Goal: Transaction & Acquisition: Purchase product/service

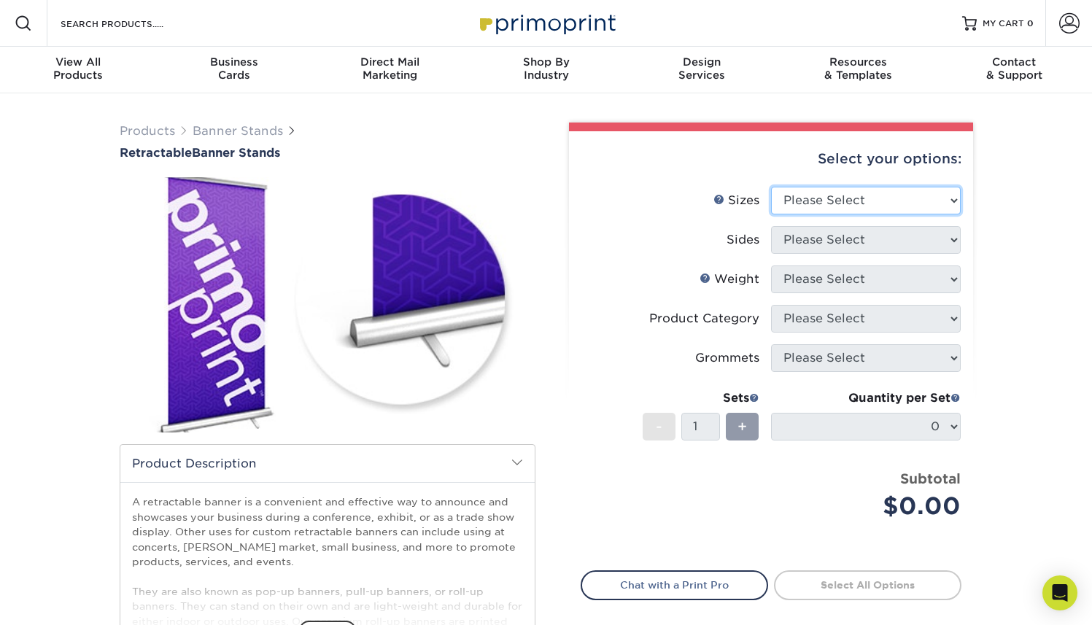
click at [843, 199] on select "Please Select 24" x 60" 33" x 80" 47" x 80"" at bounding box center [866, 201] width 190 height 28
click at [918, 196] on select "Please Select 24" x 60" 33" x 80" 47" x 80"" at bounding box center [866, 201] width 190 height 28
select select "33.00x80.00"
click at [771, 187] on select "Please Select 24" x 60" 33" x 80" 47" x 80"" at bounding box center [866, 201] width 190 height 28
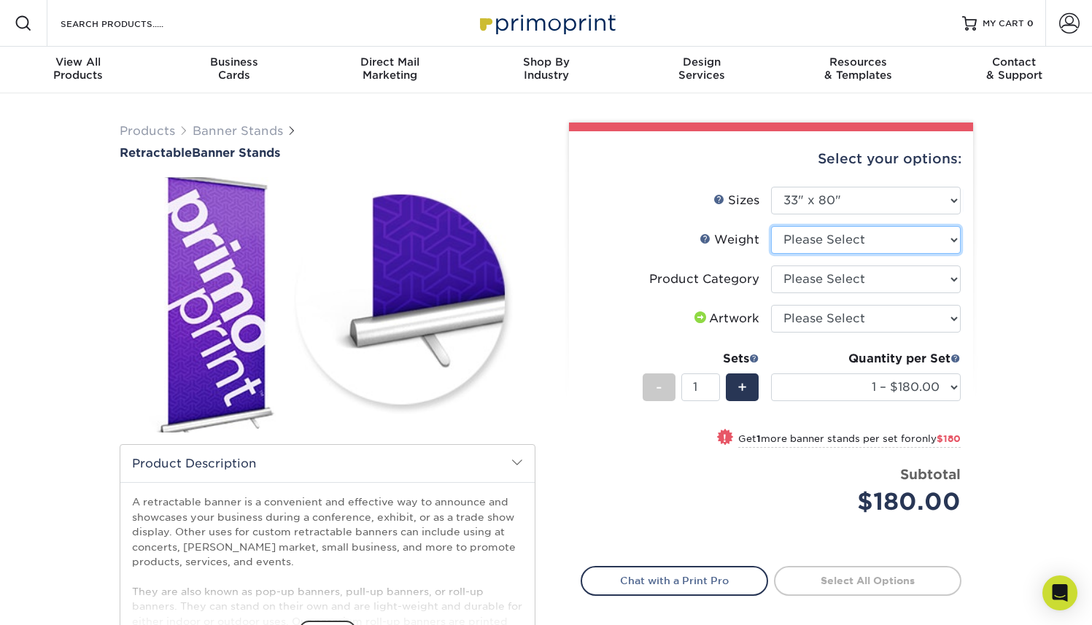
click at [824, 244] on select "Please Select 10MIL" at bounding box center [866, 240] width 190 height 28
select select "10MIL"
click at [771, 226] on select "Please Select 10MIL" at bounding box center [866, 240] width 190 height 28
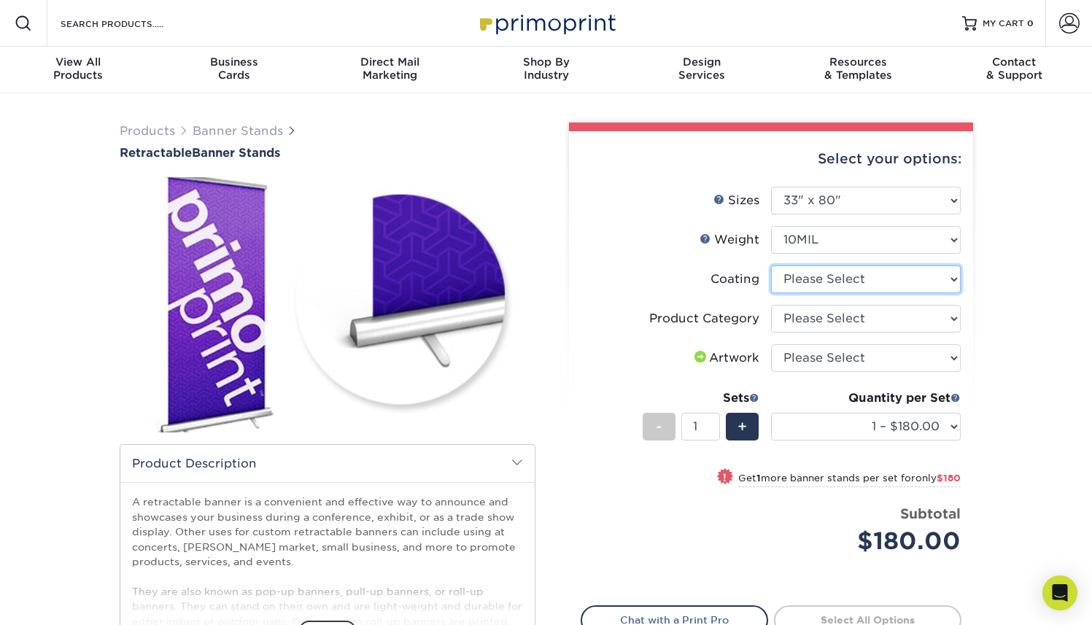
click at [832, 288] on select at bounding box center [866, 280] width 190 height 28
select select "3e7618de-abca-4bda-9f97-8b9129e913d8"
click at [771, 266] on select at bounding box center [866, 280] width 190 height 28
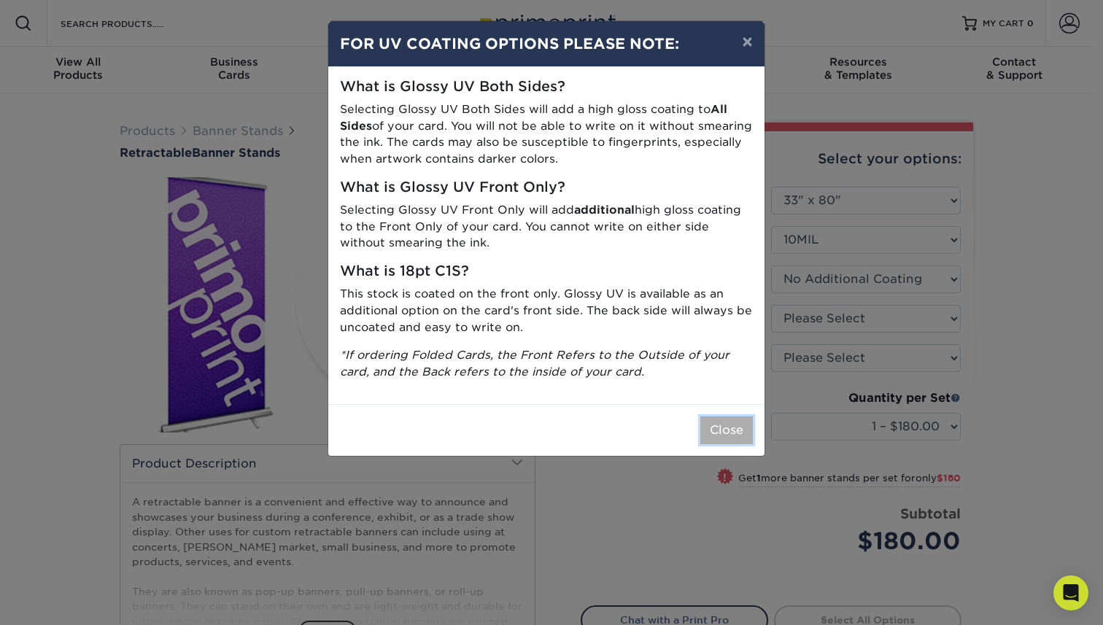
click at [725, 428] on button "Close" at bounding box center [726, 431] width 53 height 28
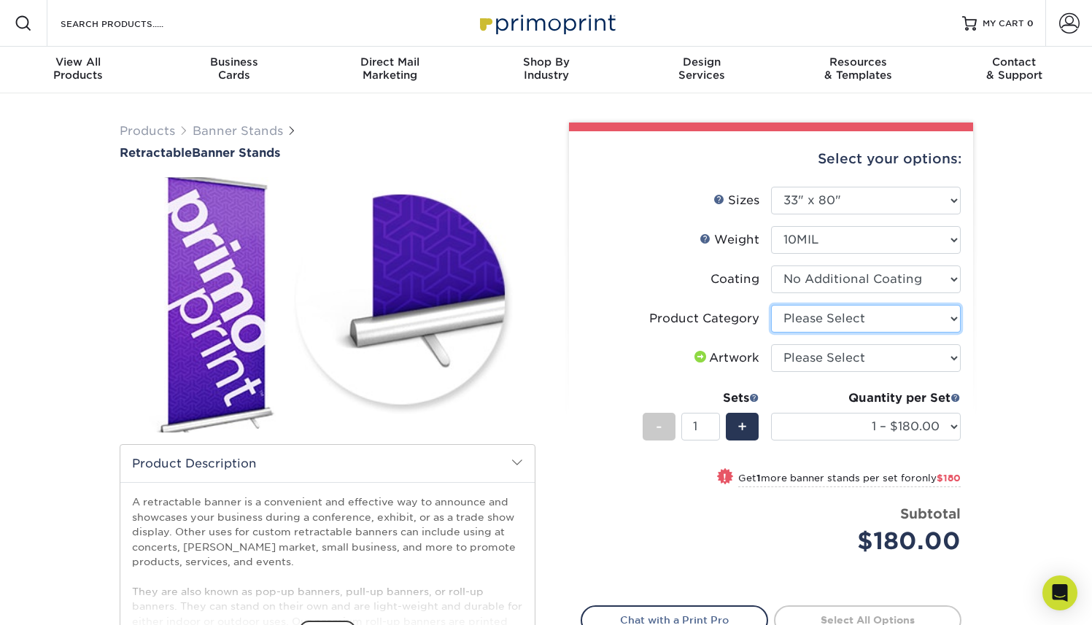
click at [821, 313] on select "Please Select Standard Retractable Banner Stand" at bounding box center [866, 319] width 190 height 28
select select "16926b4f-4359-4b5b-9e91-7b2ad5f23637"
click at [771, 305] on select "Please Select Standard Retractable Banner Stand" at bounding box center [866, 319] width 190 height 28
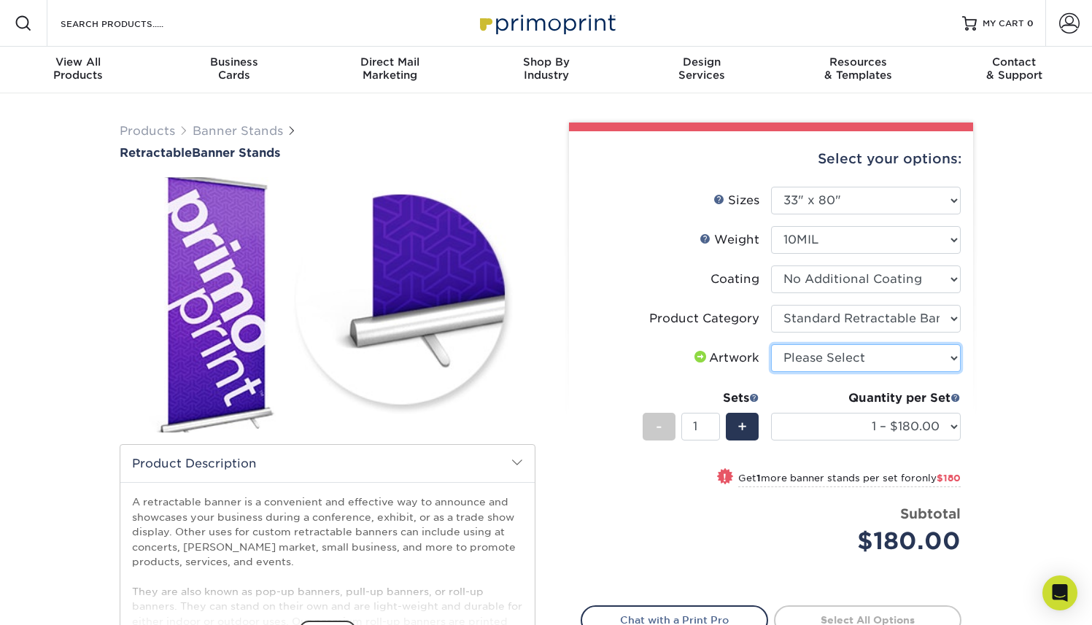
click at [832, 358] on select "Please Select I will upload files I need a design - $50" at bounding box center [866, 358] width 190 height 28
select select "upload"
click at [771, 344] on select "Please Select I will upload files I need a design - $50" at bounding box center [866, 358] width 190 height 28
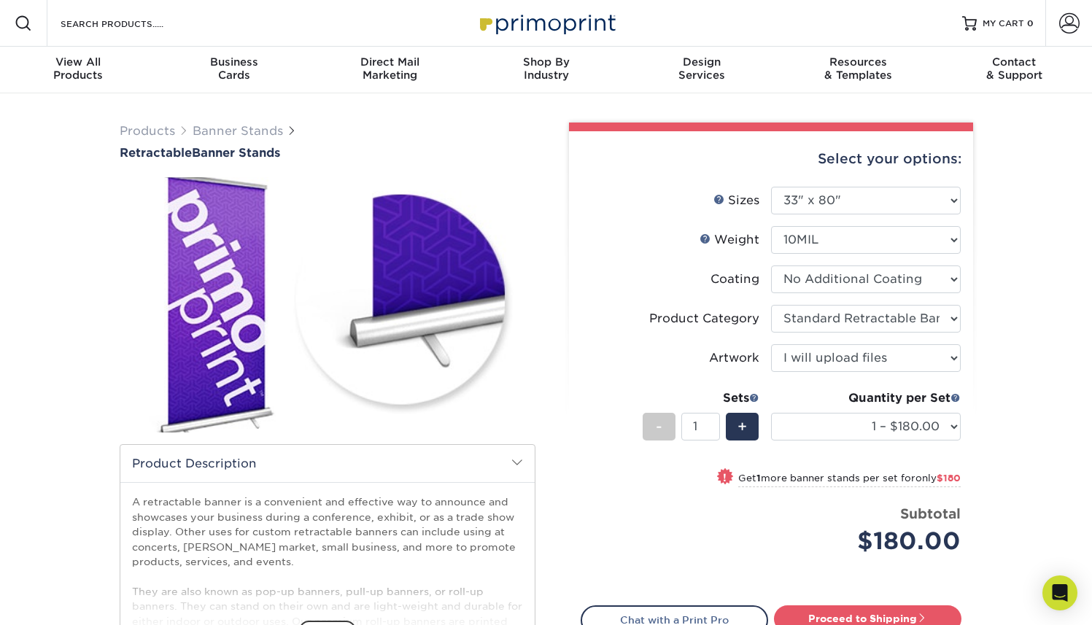
click at [684, 367] on label "Artwork" at bounding box center [676, 358] width 190 height 28
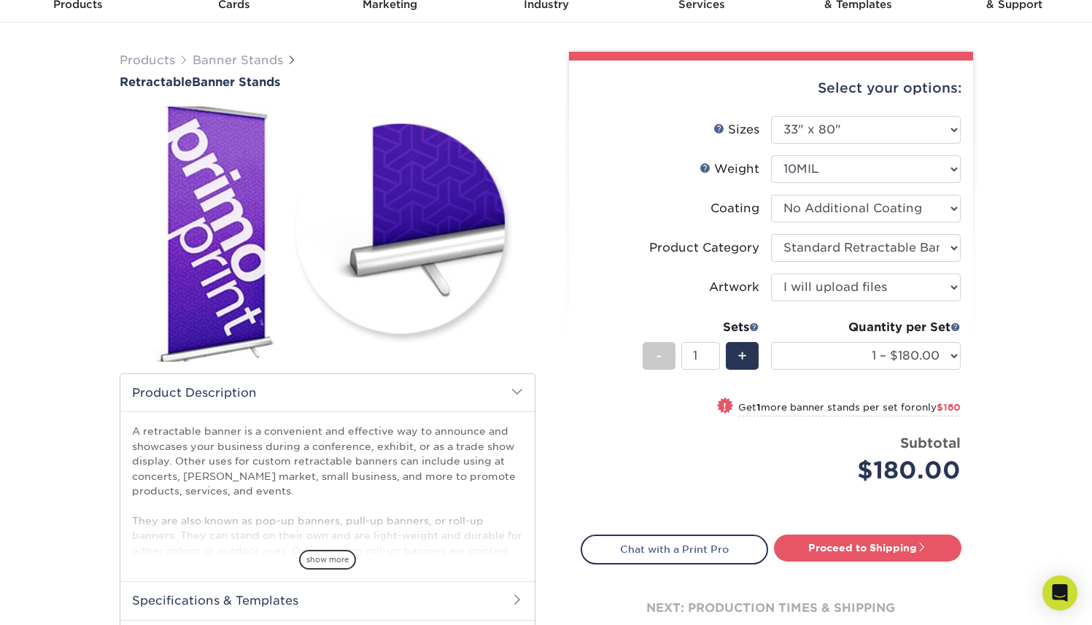
scroll to position [90, 0]
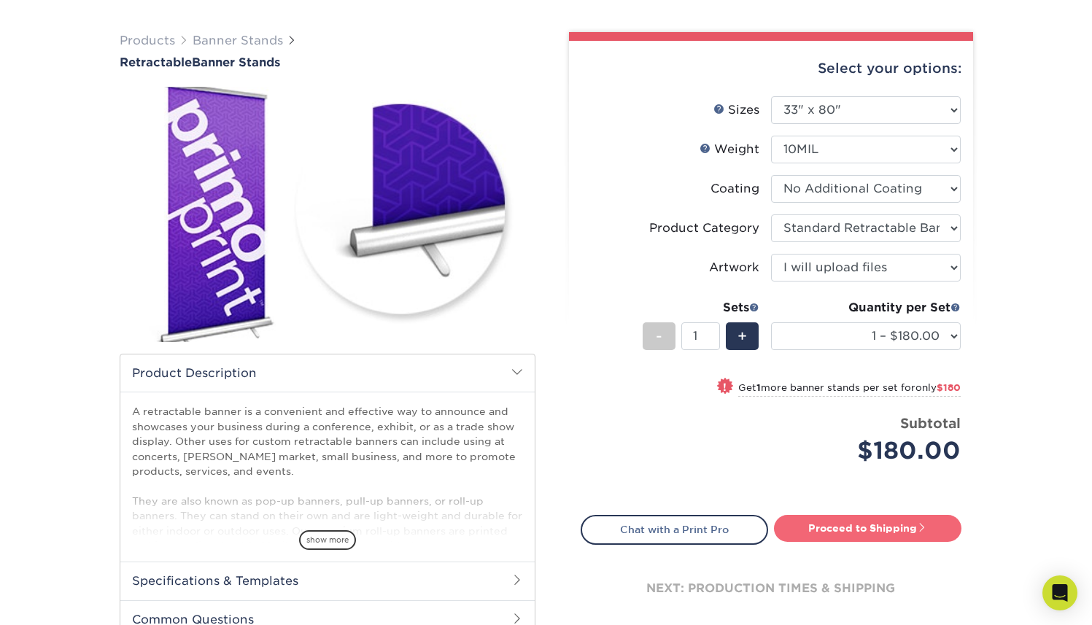
click at [853, 530] on link "Proceed to Shipping" at bounding box center [868, 528] width 188 height 26
type input "Set 1"
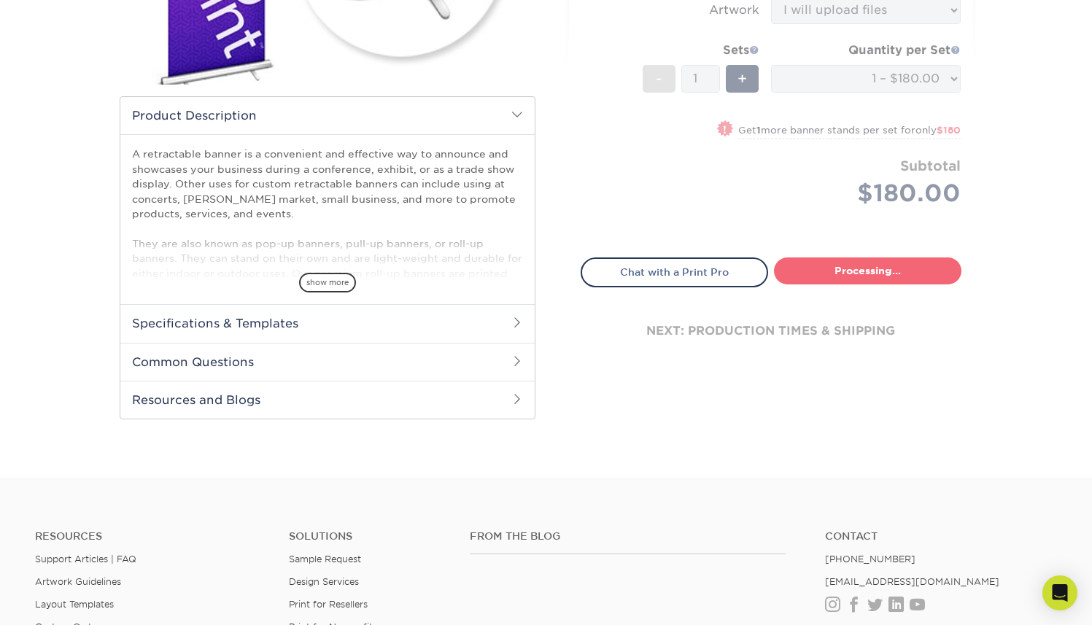
select select "e7b7b2f3-e776-4680-8298-9a89da6453ca"
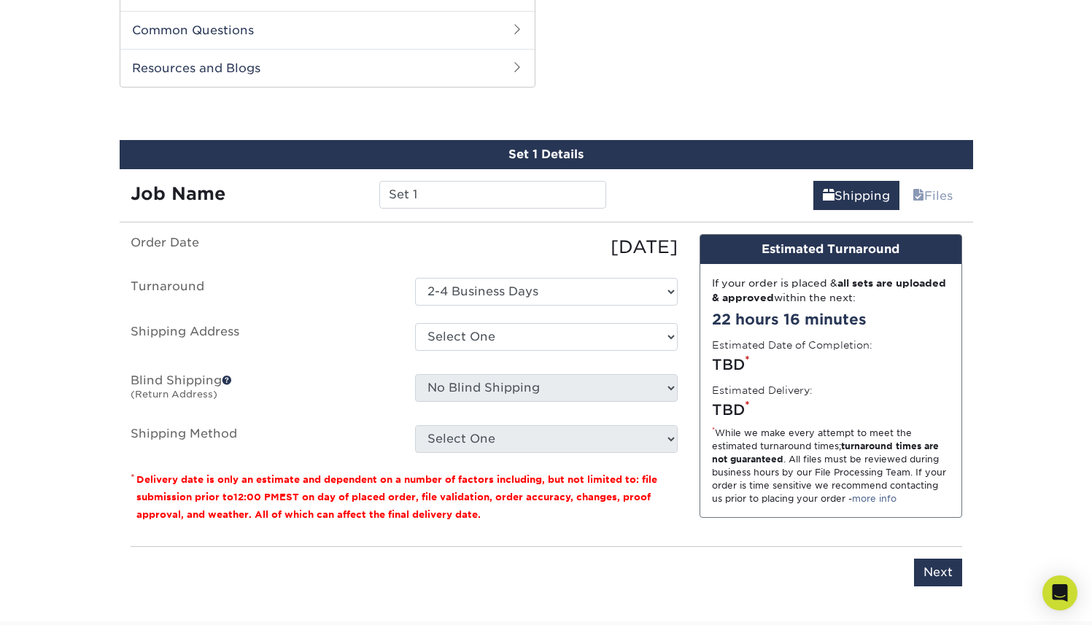
scroll to position [696, 0]
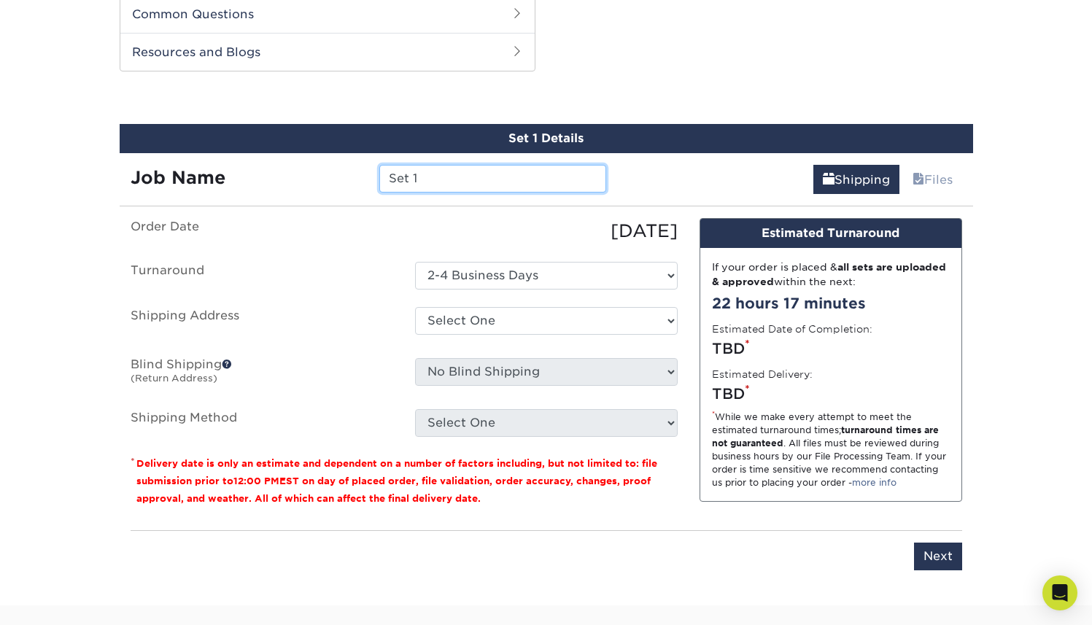
drag, startPoint x: 443, startPoint y: 174, endPoint x: 353, endPoint y: 164, distance: 90.3
click at [353, 165] on div "Job Name Set 1" at bounding box center [369, 179] width 498 height 28
click at [482, 179] on input "CAT Dealer COnference Banner" at bounding box center [492, 179] width 227 height 28
click at [462, 180] on input "CAT Dealer Conference Banner" at bounding box center [492, 179] width 227 height 28
type input "CAT Dealer Conference Banner"
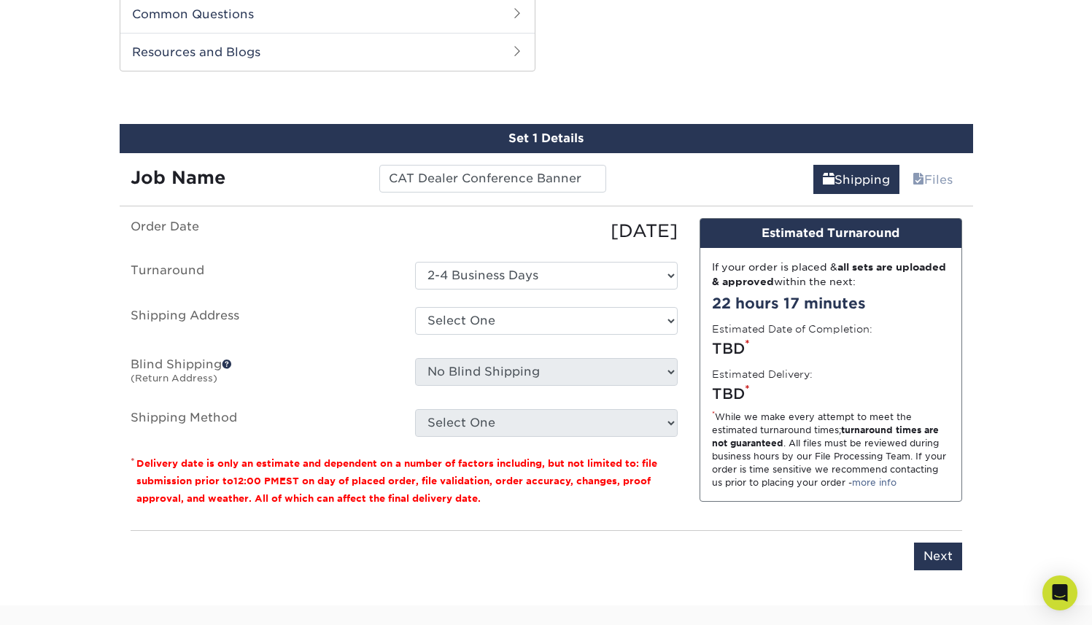
click at [463, 230] on div "10/10/2025" at bounding box center [546, 231] width 285 height 26
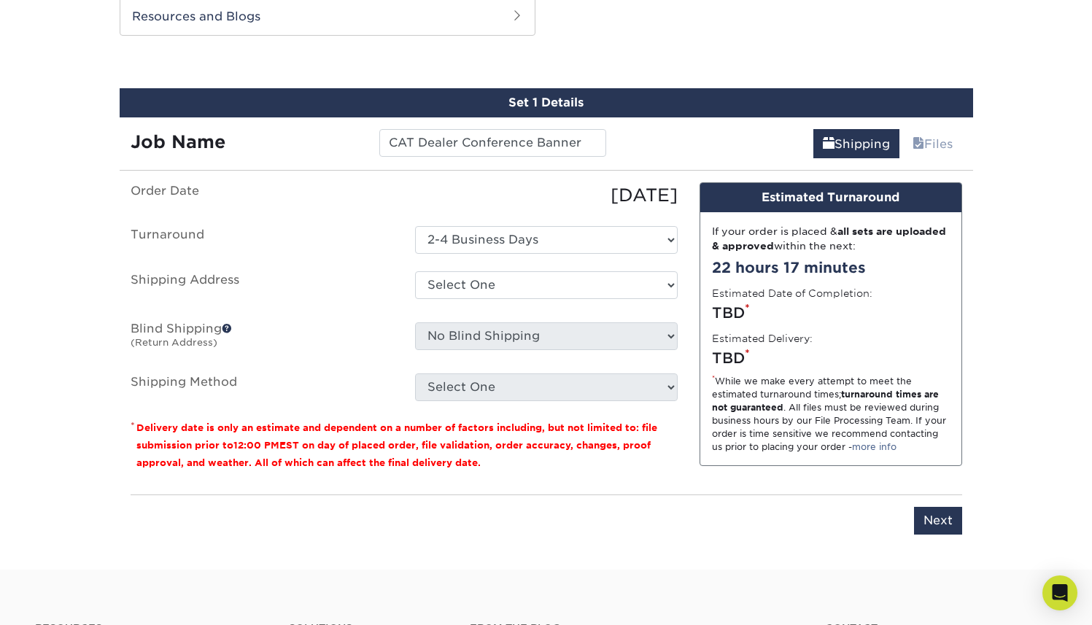
scroll to position [733, 0]
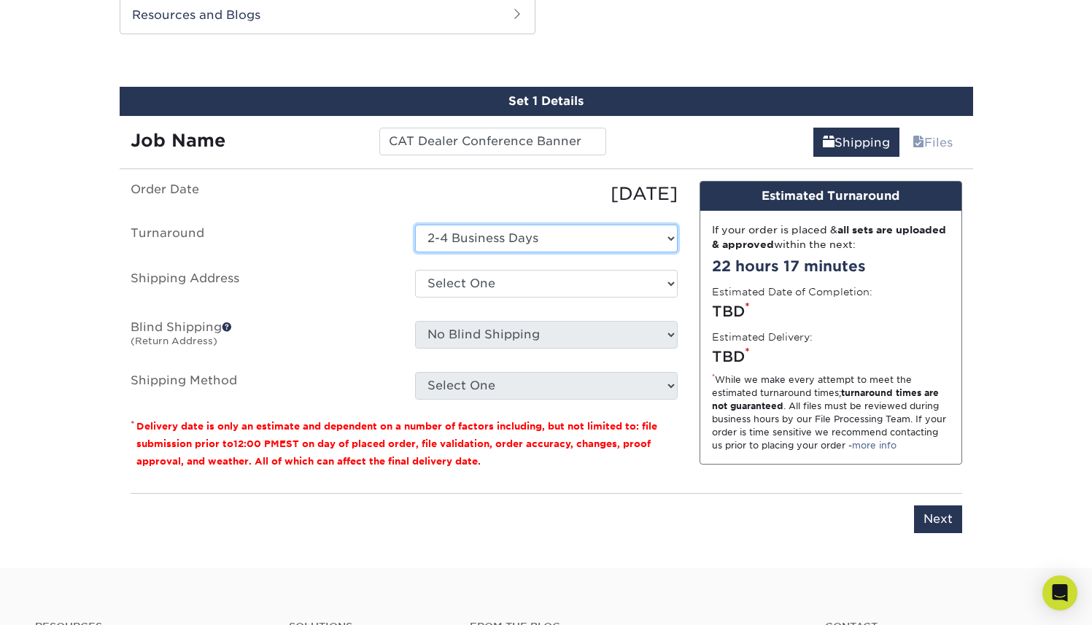
click at [484, 231] on select "Select One 2-4 Business Days" at bounding box center [546, 239] width 263 height 28
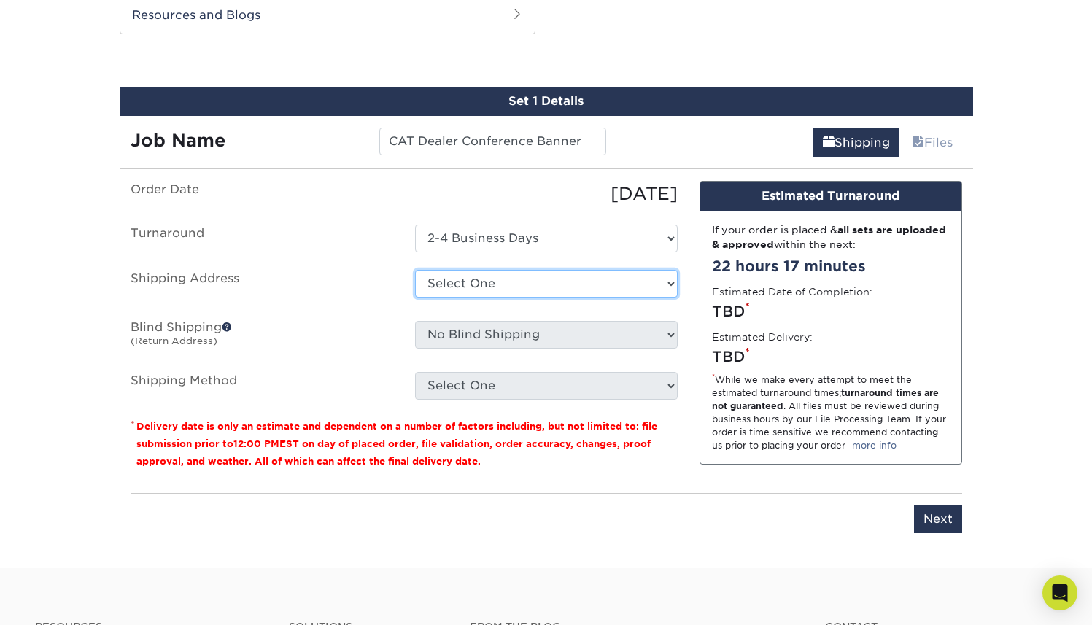
click at [438, 282] on select "Select One + Add New Address - Login" at bounding box center [546, 284] width 263 height 28
select select "newaddress"
click at [415, 270] on select "Select One + Add New Address - Login" at bounding box center [546, 284] width 263 height 28
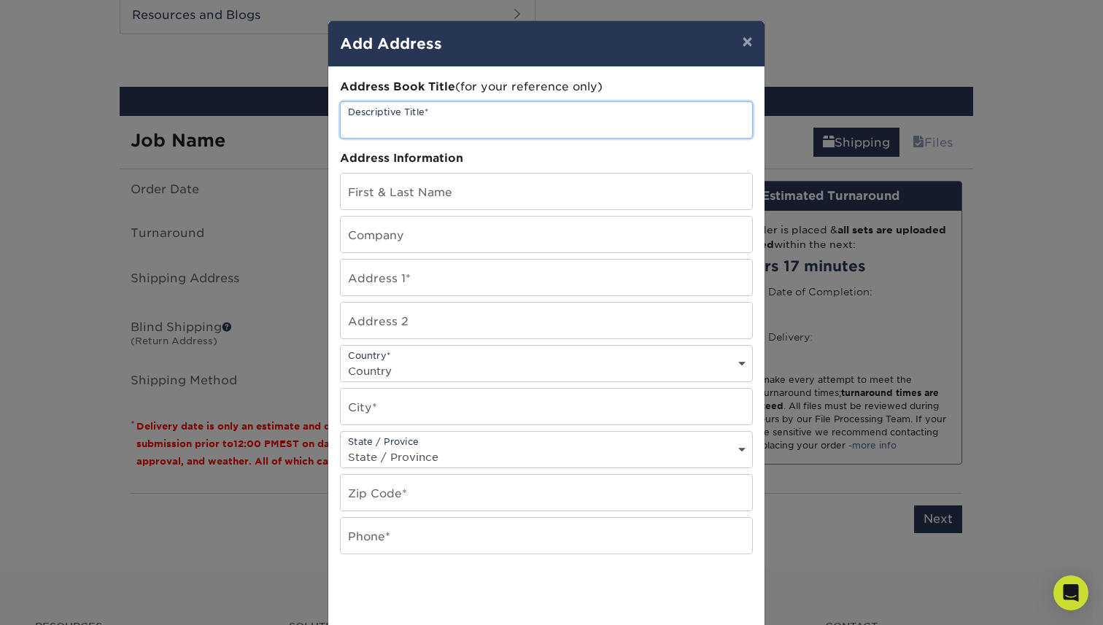
click at [414, 125] on input "text" at bounding box center [546, 120] width 411 height 36
click at [396, 131] on input "text" at bounding box center [546, 120] width 411 height 36
type input "[GEOGRAPHIC_DATA] [GEOGRAPHIC_DATA] [GEOGRAPHIC_DATA]"
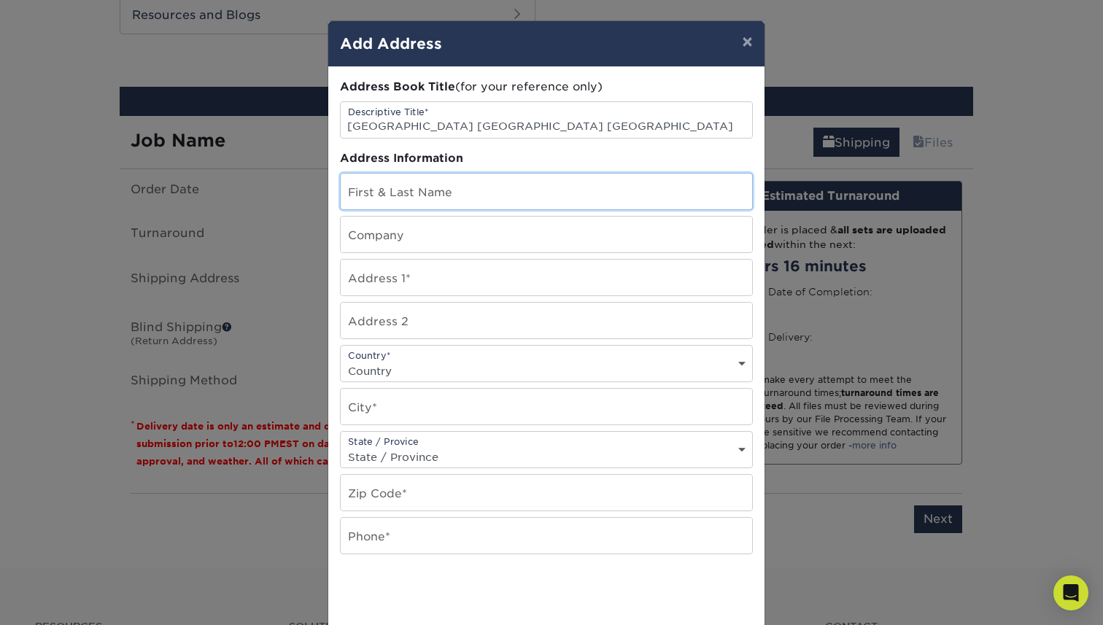
click at [390, 188] on input "text" at bounding box center [546, 192] width 411 height 36
paste input "Jamie Pachuta"
type input "ATTN: [PERSON_NAME]"
click at [404, 239] on input "text" at bounding box center [546, 235] width 411 height 36
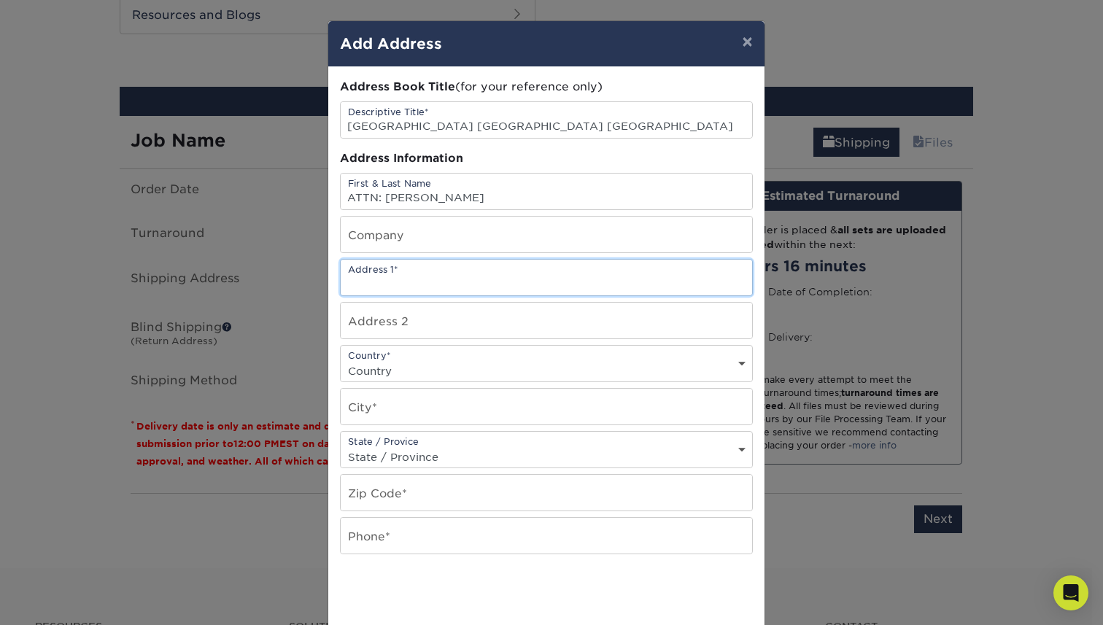
click at [389, 280] on input "text" at bounding box center [546, 278] width 411 height 36
paste input "[GEOGRAPHIC_DATA] [GEOGRAPHIC_DATA] [GEOGRAPHIC_DATA]"
type input "[GEOGRAPHIC_DATA] [GEOGRAPHIC_DATA] [GEOGRAPHIC_DATA]"
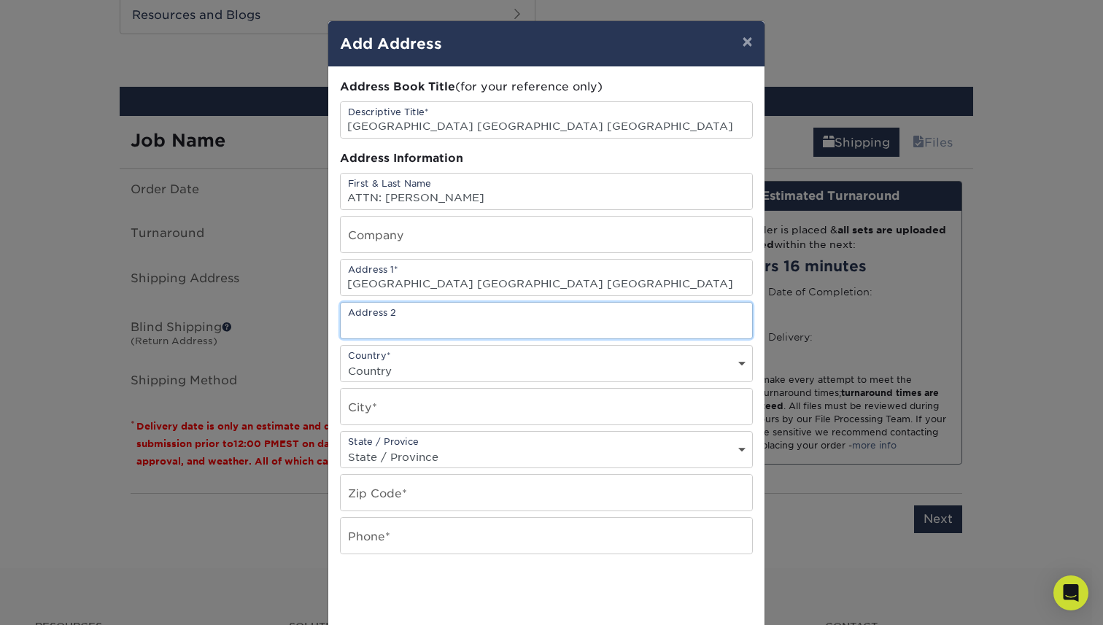
click at [452, 325] on input "text" at bounding box center [546, 321] width 411 height 36
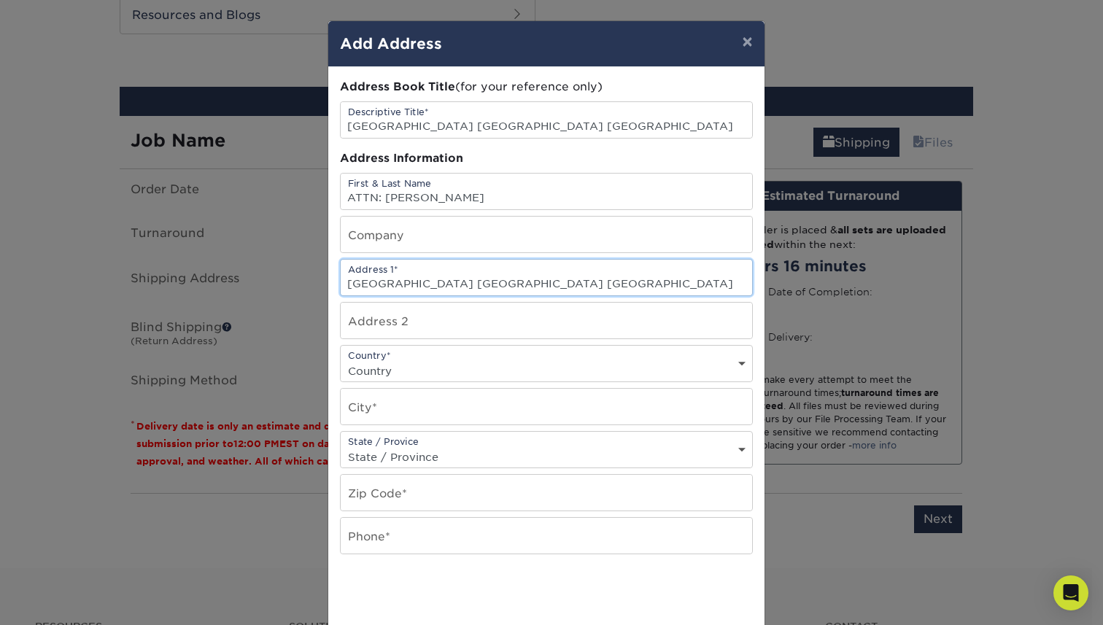
click at [479, 279] on input "[GEOGRAPHIC_DATA] [GEOGRAPHIC_DATA] [GEOGRAPHIC_DATA]" at bounding box center [546, 278] width 411 height 36
drag, startPoint x: 560, startPoint y: 283, endPoint x: 298, endPoint y: 279, distance: 261.2
click at [298, 279] on div "× Add Address Address Book Title (for your reference only) Descriptive Title* K…" at bounding box center [551, 312] width 1103 height 625
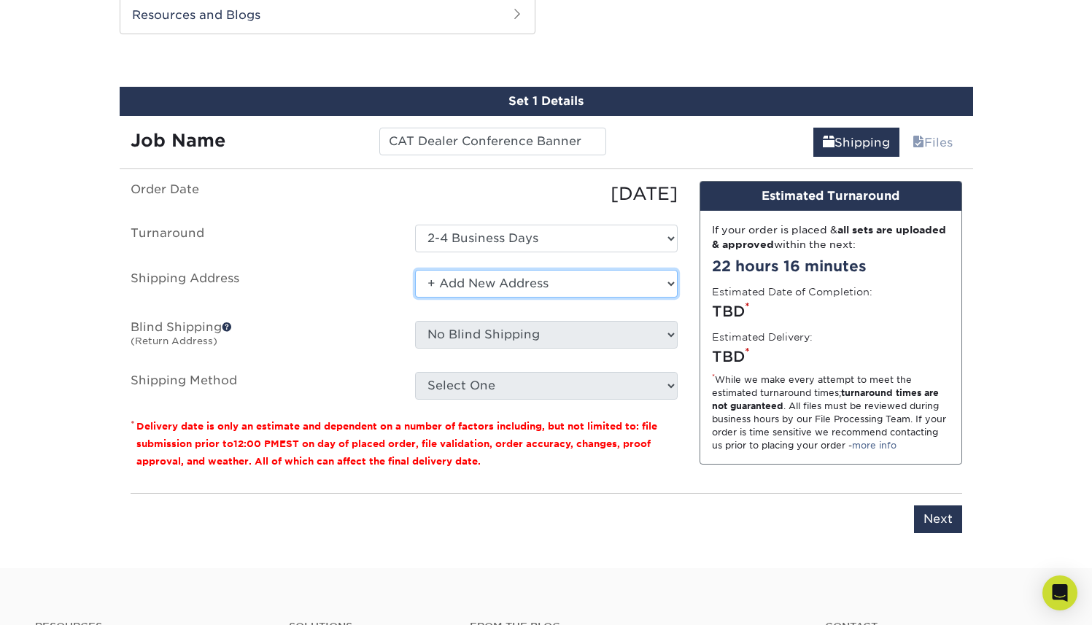
click at [456, 281] on select "Select One + Add New Address - Login" at bounding box center [546, 284] width 263 height 28
click at [415, 270] on select "Select One + Add New Address - Login" at bounding box center [546, 284] width 263 height 28
click at [476, 283] on select "Select One + Add New Address - Login" at bounding box center [546, 284] width 263 height 28
click at [415, 270] on select "Select One + Add New Address - Login" at bounding box center [546, 284] width 263 height 28
click at [501, 304] on ul "Order Date 10/10/2025 Turnaround Select One 2-4 Business Days Shipping Address …" at bounding box center [404, 290] width 547 height 219
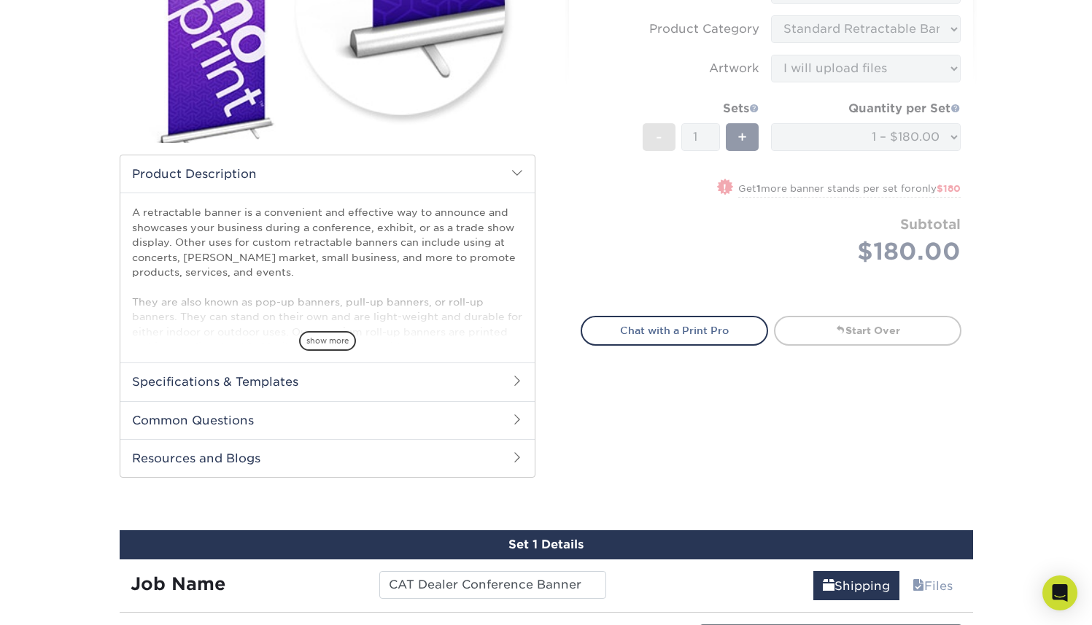
scroll to position [344, 0]
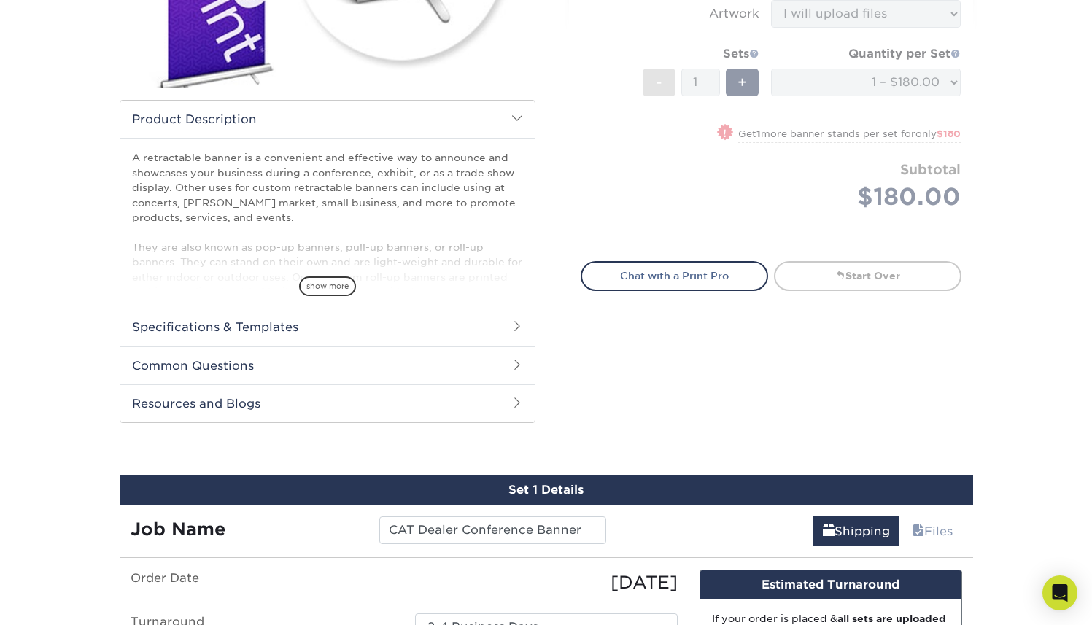
click at [520, 115] on span at bounding box center [517, 118] width 12 height 12
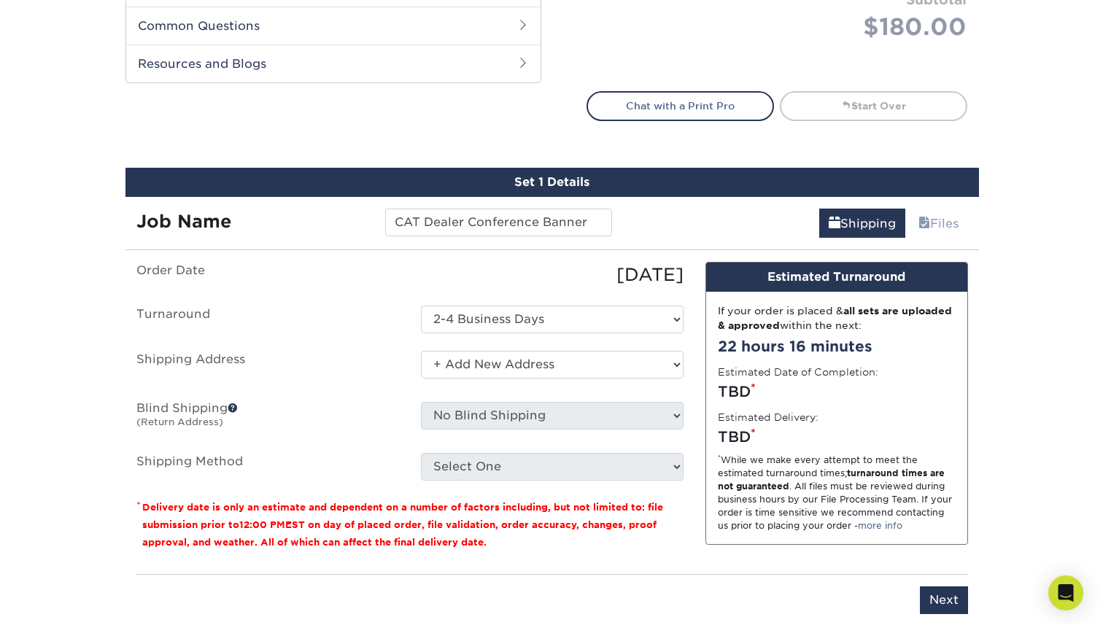
scroll to position [521, 0]
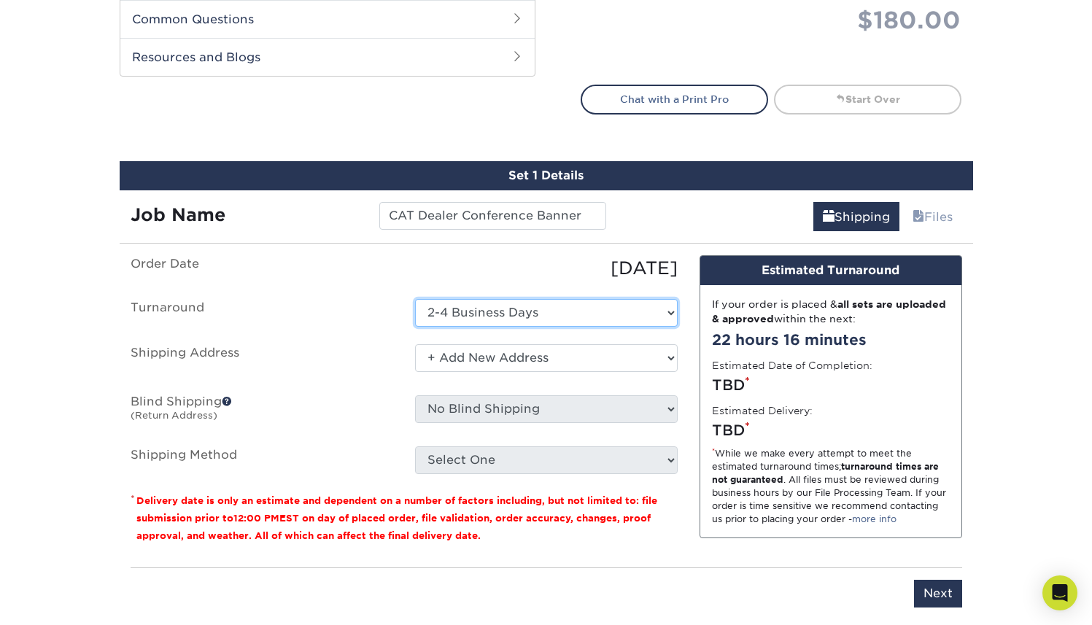
click at [537, 309] on select "Select One 2-4 Business Days" at bounding box center [546, 313] width 263 height 28
click at [415, 299] on select "Select One 2-4 Business Days" at bounding box center [546, 313] width 263 height 28
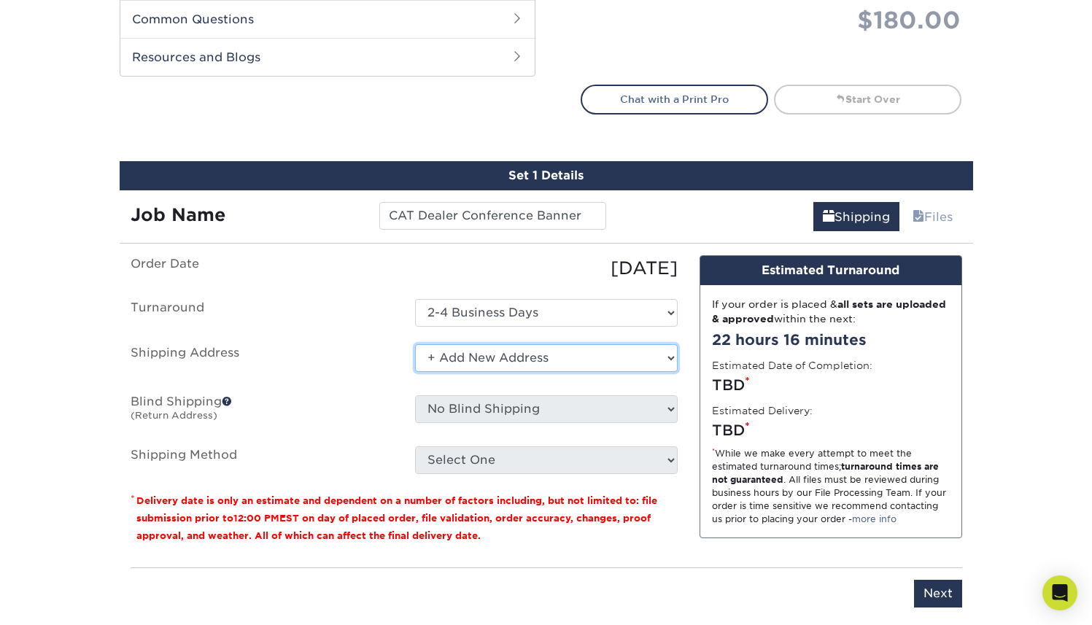
click at [509, 354] on select "Select One + Add New Address - Login" at bounding box center [546, 358] width 263 height 28
click at [415, 344] on select "Select One + Add New Address - Login" at bounding box center [546, 358] width 263 height 28
click at [481, 361] on select "Select One + Add New Address - Login" at bounding box center [546, 358] width 263 height 28
select select "newaddress"
click at [415, 344] on select "Select One + Add New Address - Login" at bounding box center [546, 358] width 263 height 28
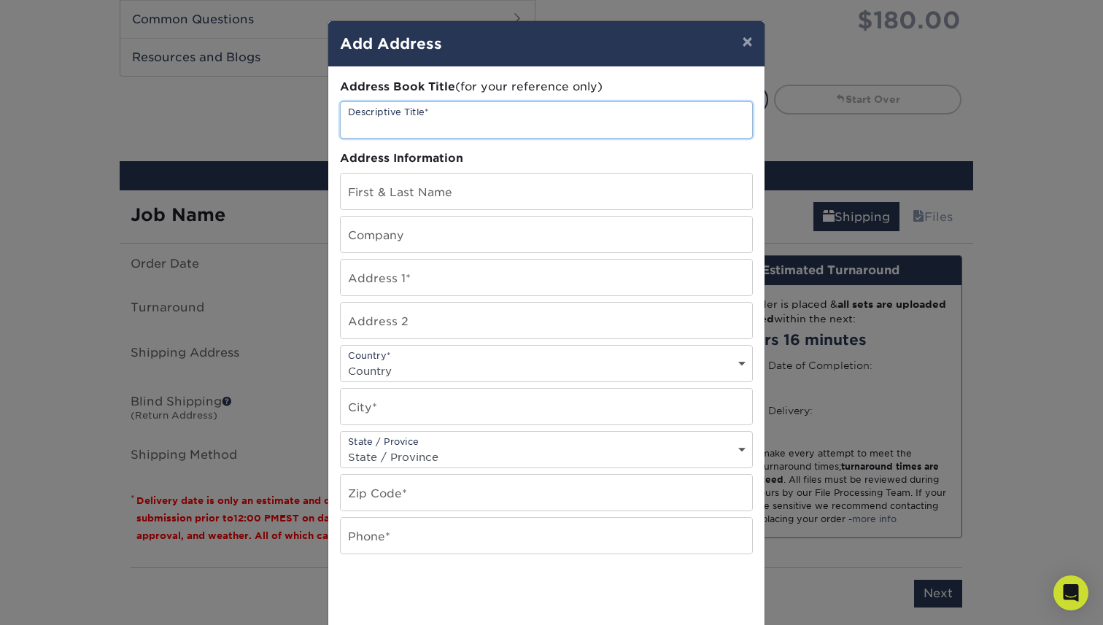
click at [436, 125] on input "text" at bounding box center [546, 120] width 411 height 36
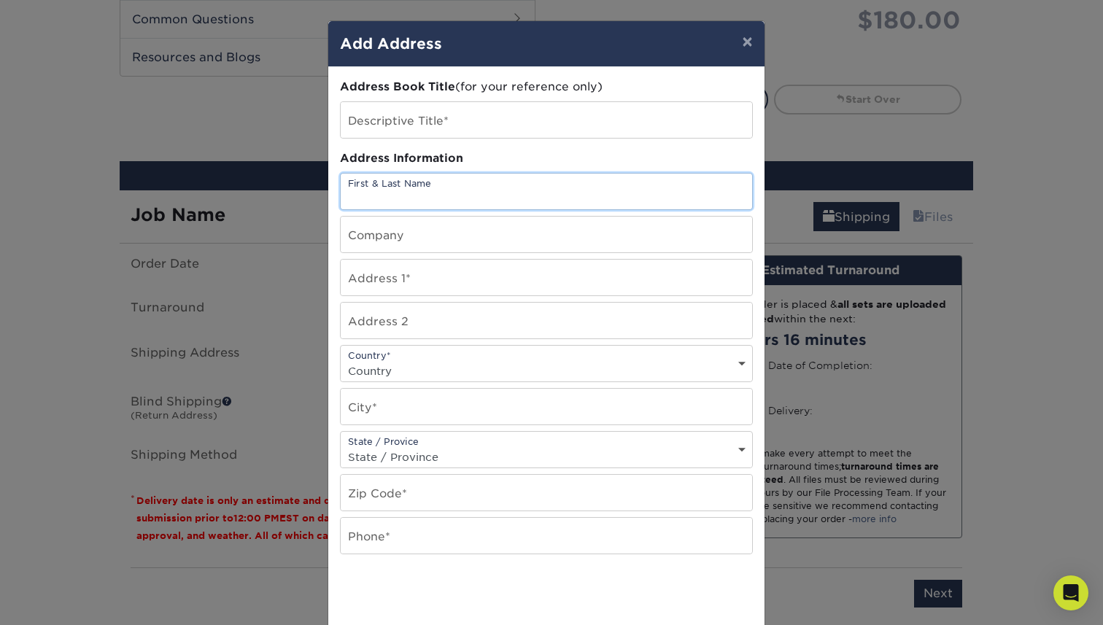
click at [387, 185] on input "text" at bounding box center [546, 192] width 411 height 36
click at [376, 228] on input "text" at bounding box center [546, 235] width 411 height 36
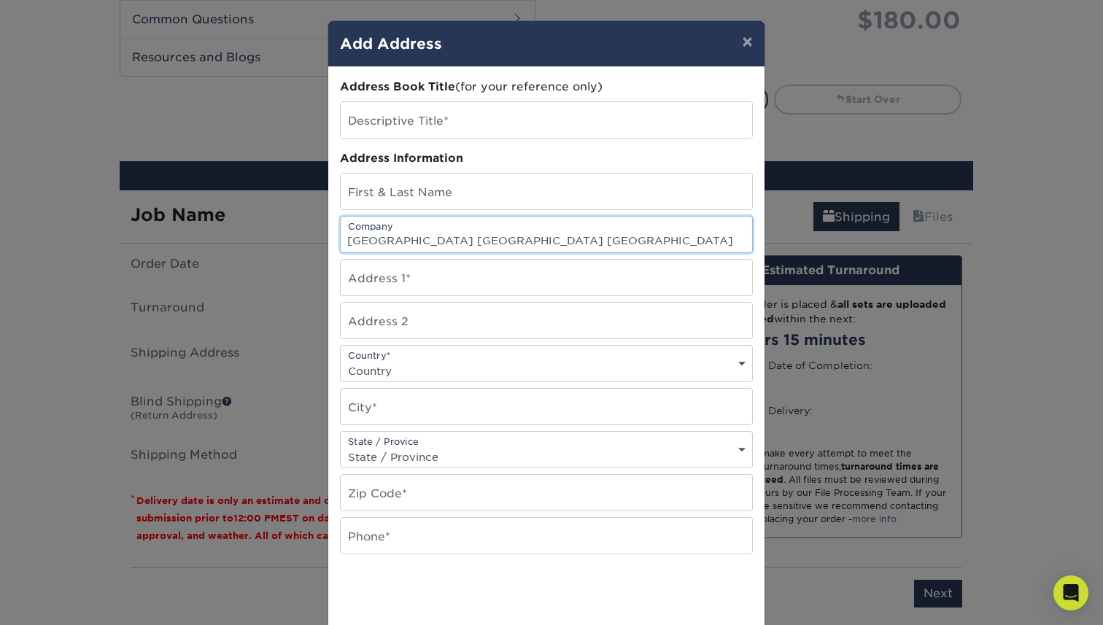
type input "[GEOGRAPHIC_DATA] [GEOGRAPHIC_DATA] [GEOGRAPHIC_DATA]"
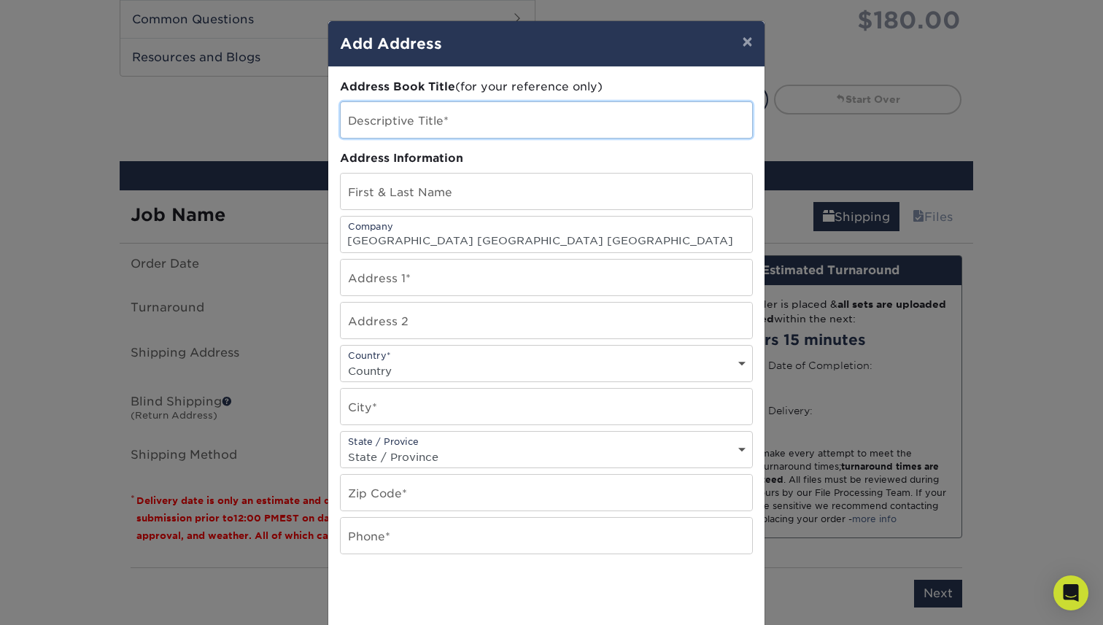
click at [387, 119] on input "text" at bounding box center [546, 120] width 411 height 36
type input "C"
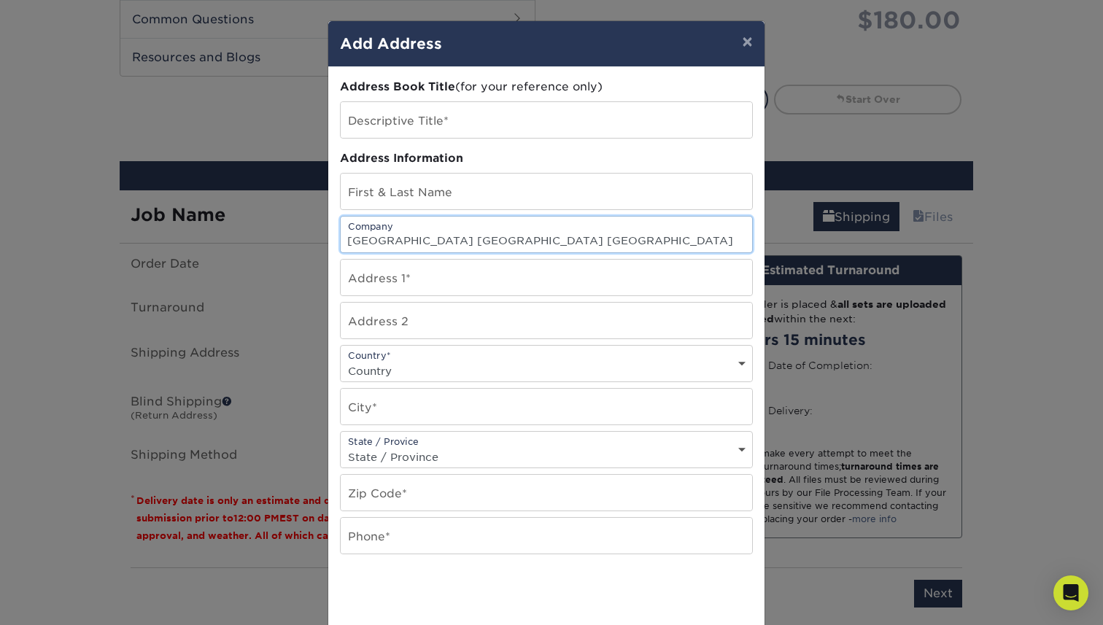
scroll to position [0, 0]
drag, startPoint x: 549, startPoint y: 240, endPoint x: 339, endPoint y: 241, distance: 210.9
click at [341, 241] on input "[GEOGRAPHIC_DATA] [GEOGRAPHIC_DATA] [GEOGRAPHIC_DATA]" at bounding box center [546, 235] width 411 height 36
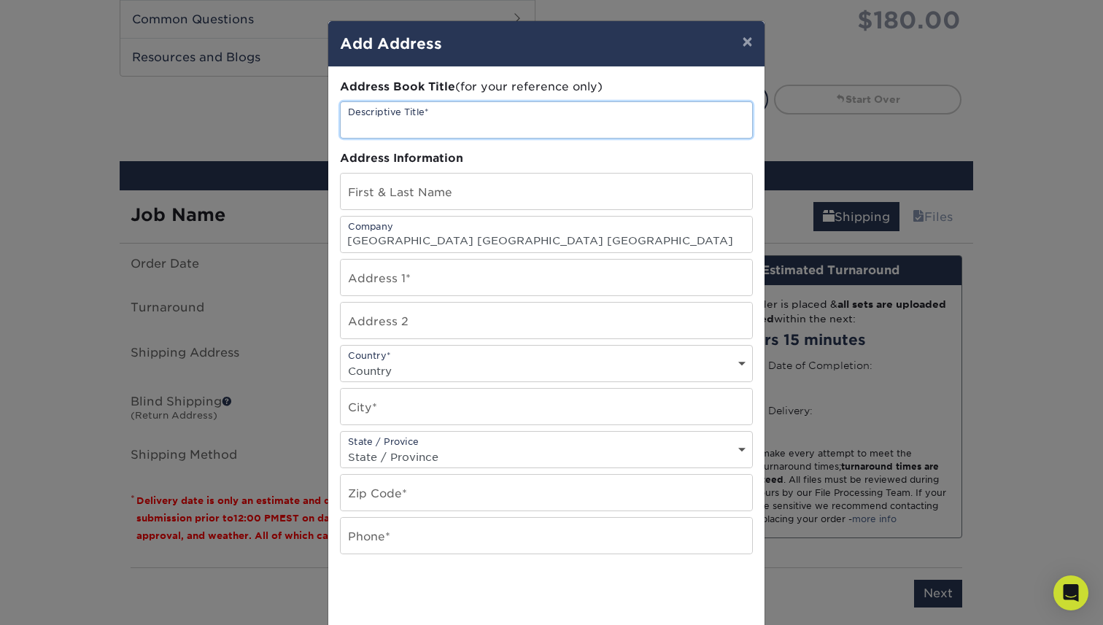
click at [387, 112] on input "text" at bounding box center [546, 120] width 411 height 36
paste input "[GEOGRAPHIC_DATA] [GEOGRAPHIC_DATA] [GEOGRAPHIC_DATA]"
type input "[GEOGRAPHIC_DATA] [GEOGRAPHIC_DATA] [GEOGRAPHIC_DATA]"
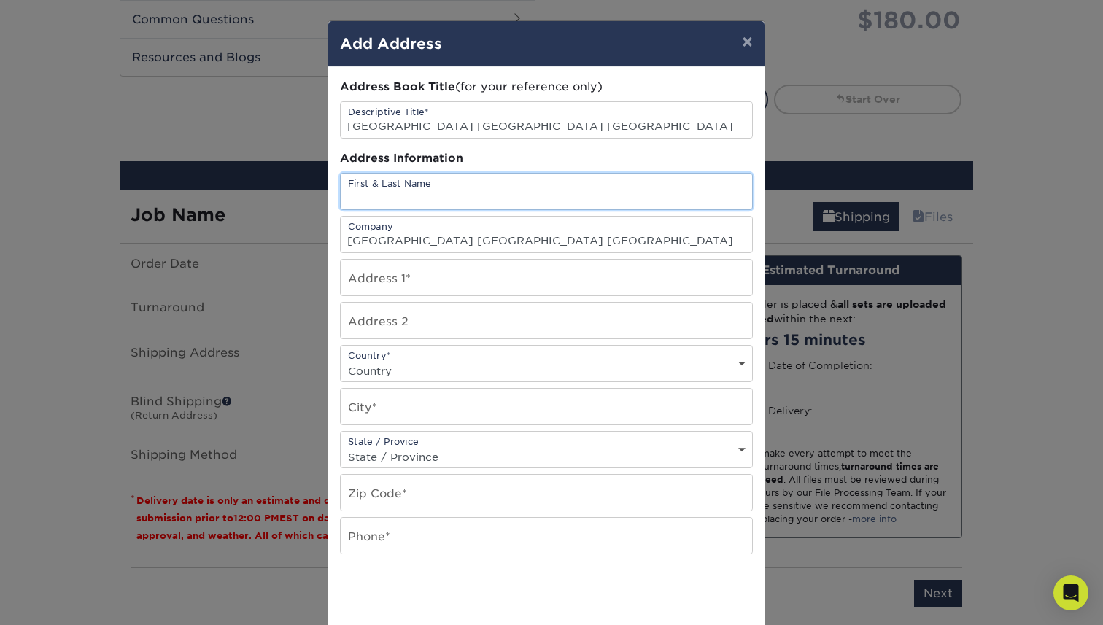
click at [374, 190] on input "text" at bounding box center [546, 192] width 411 height 36
paste input "Jamie Pachuta"
type input "ATTN: [PERSON_NAME]"
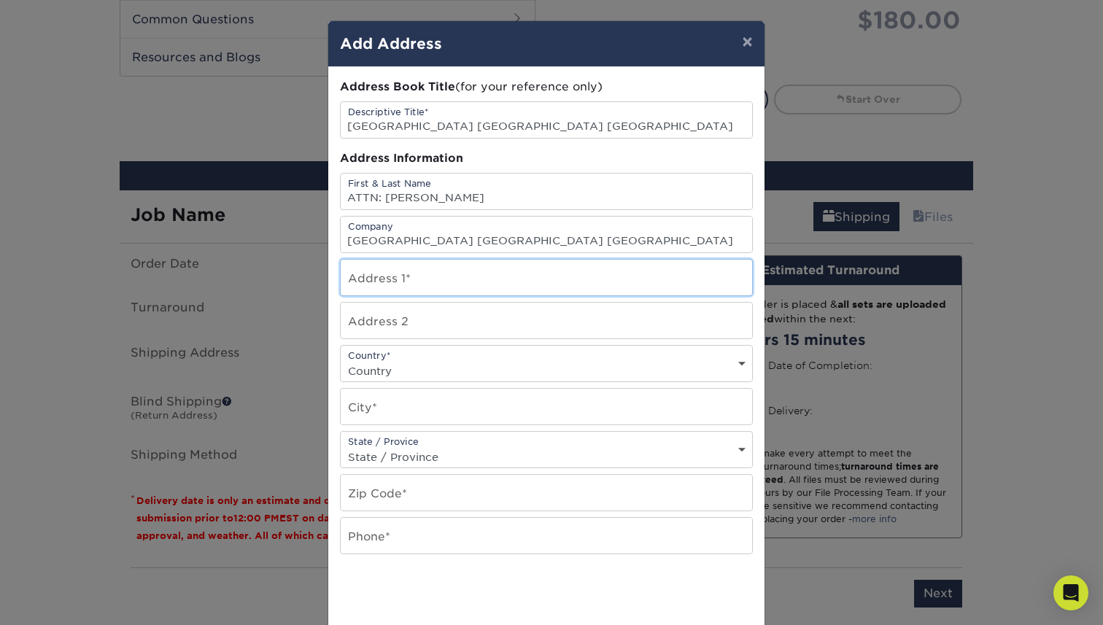
click at [432, 282] on input "text" at bounding box center [546, 278] width 411 height 36
paste input "620 William Penn Place"
type input "620 William Penn Place"
click at [379, 373] on select "Country United States Canada ----------------------------- Afghanistan Albania …" at bounding box center [546, 370] width 411 height 21
select select "US"
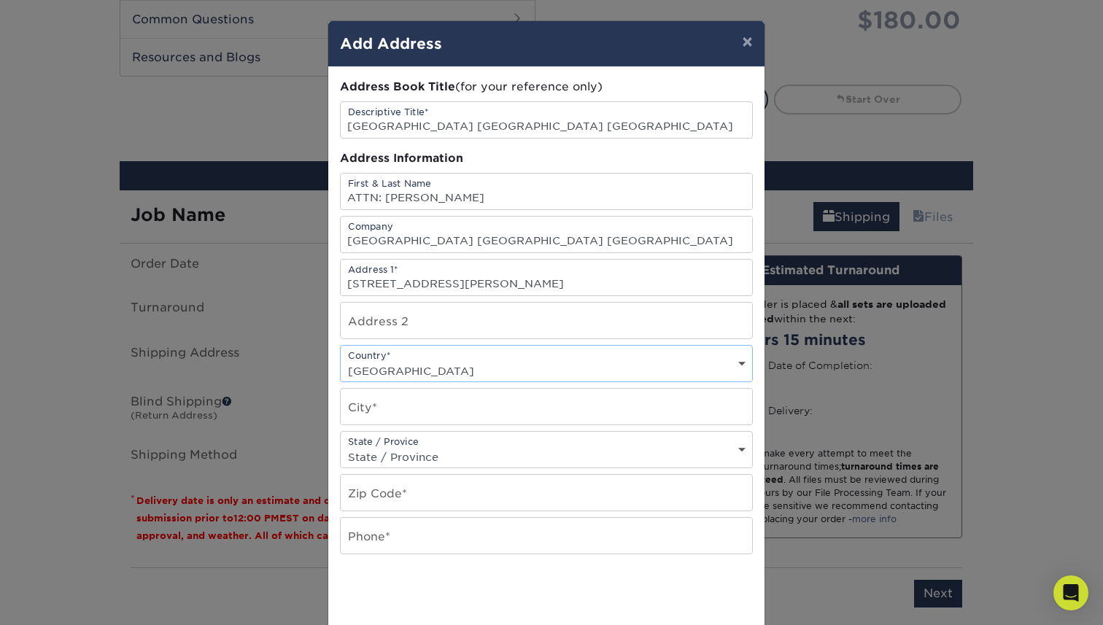
click at [341, 360] on select "Country United States Canada ----------------------------- Afghanistan Albania …" at bounding box center [546, 370] width 411 height 21
click at [379, 403] on input "text" at bounding box center [546, 407] width 411 height 36
type input "Pittsburgh"
click at [435, 456] on select "State / Province Alabama Alaska Arizona Arkansas California Colorado Connecticu…" at bounding box center [546, 457] width 411 height 21
select select "PA"
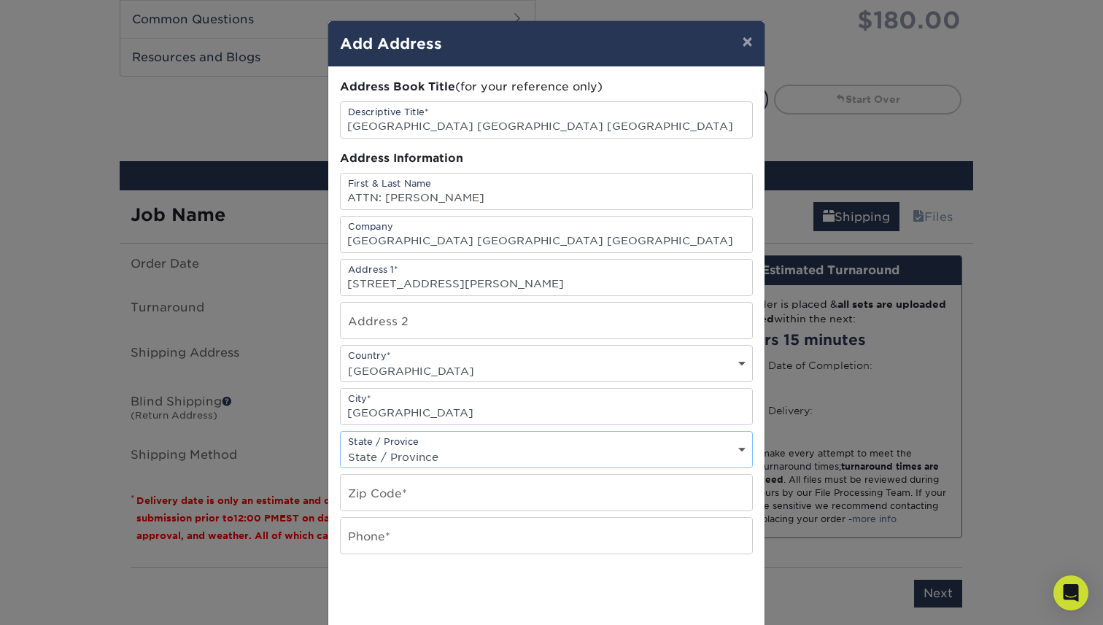
click at [341, 447] on select "State / Province Alabama Alaska Arizona Arkansas California Colorado Connecticu…" at bounding box center [546, 457] width 411 height 21
click at [447, 495] on input "text" at bounding box center [546, 493] width 411 height 36
paste input "15219"
type input "15219"
click at [417, 540] on input "text" at bounding box center [546, 536] width 411 height 36
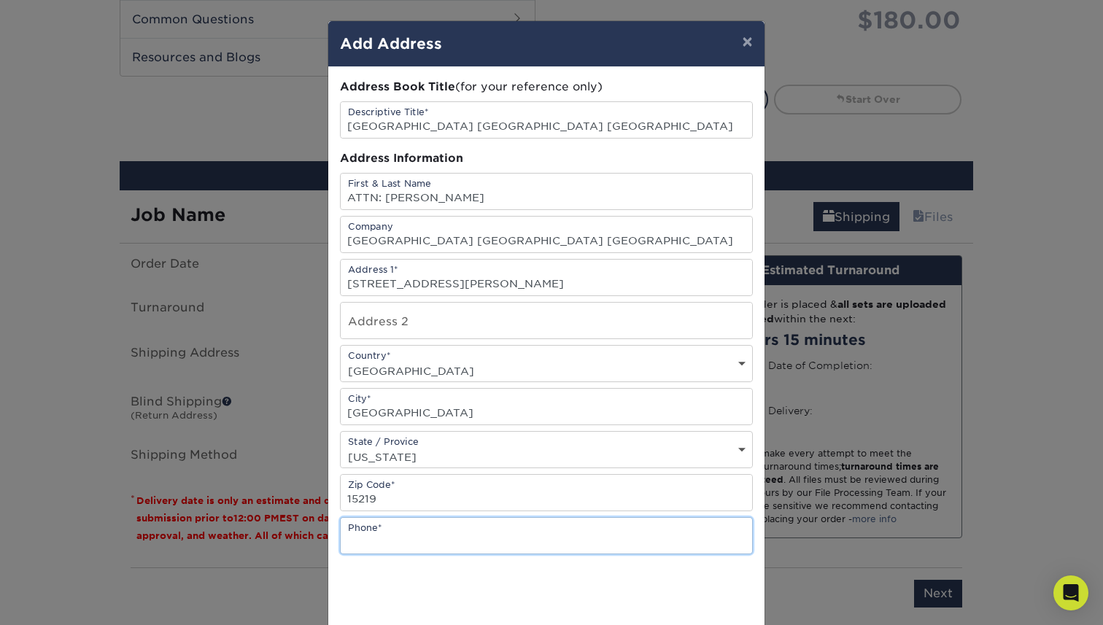
paste input "(412) 230-4730"
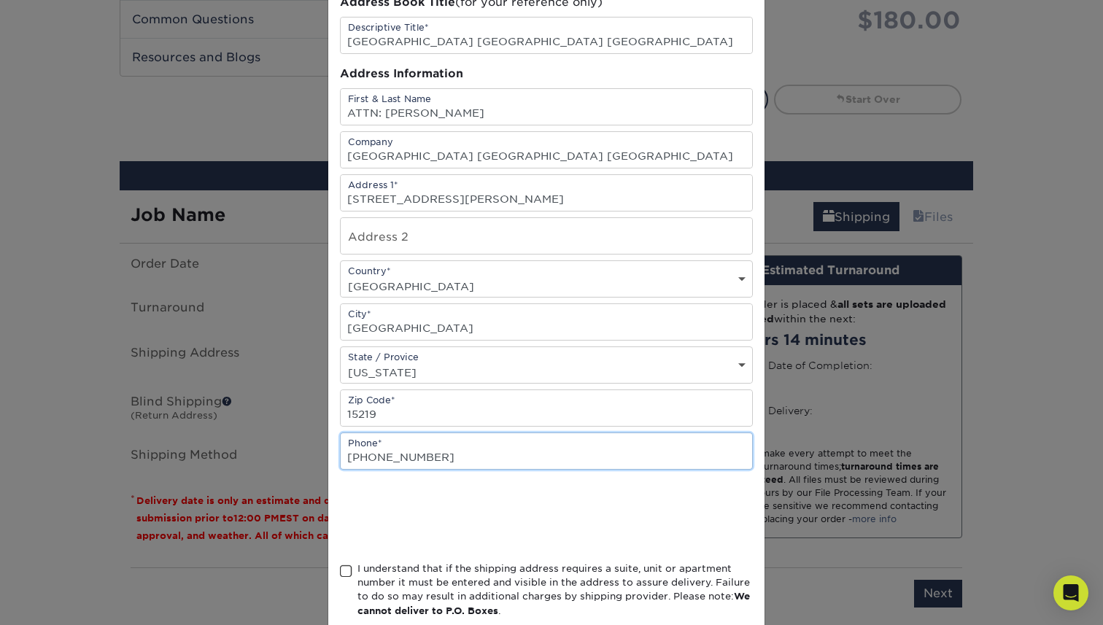
scroll to position [140, 0]
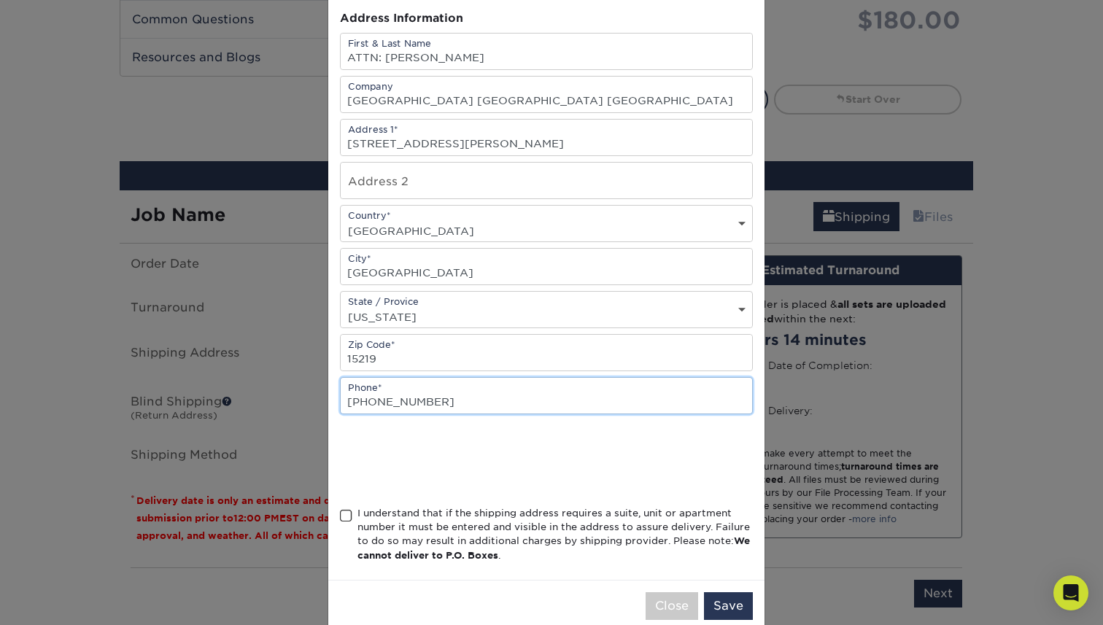
type input "(412) 230-4730"
click at [341, 517] on span at bounding box center [346, 516] width 12 height 14
click at [0, 0] on input "I understand that if the shipping address requires a suite, unit or apartment n…" at bounding box center [0, 0] width 0 height 0
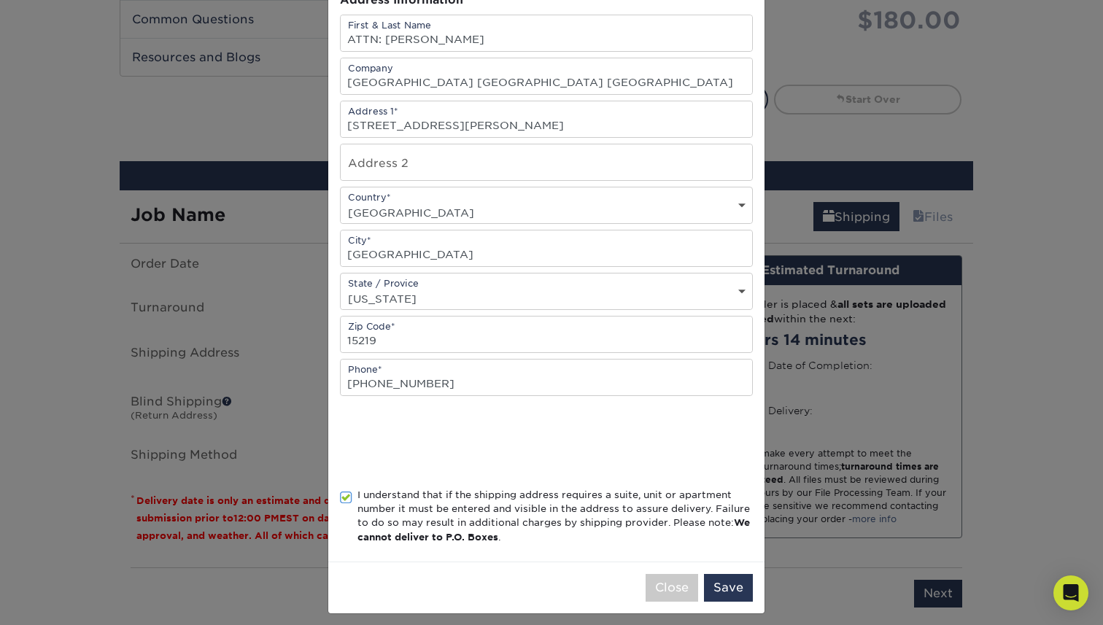
scroll to position [168, 0]
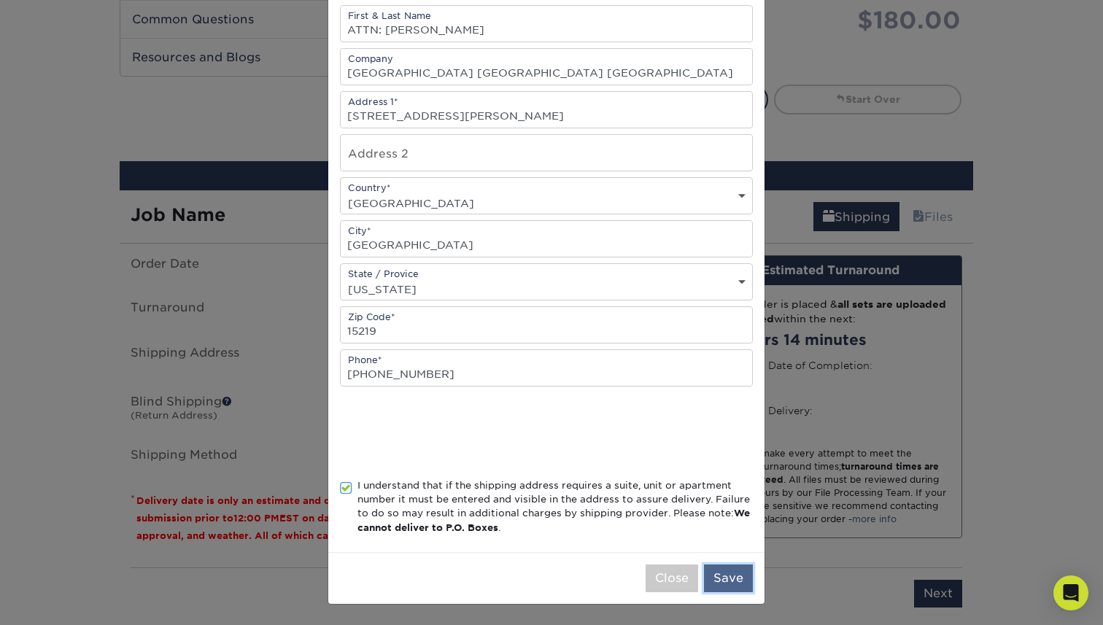
click at [726, 568] on button "Save" at bounding box center [728, 579] width 49 height 28
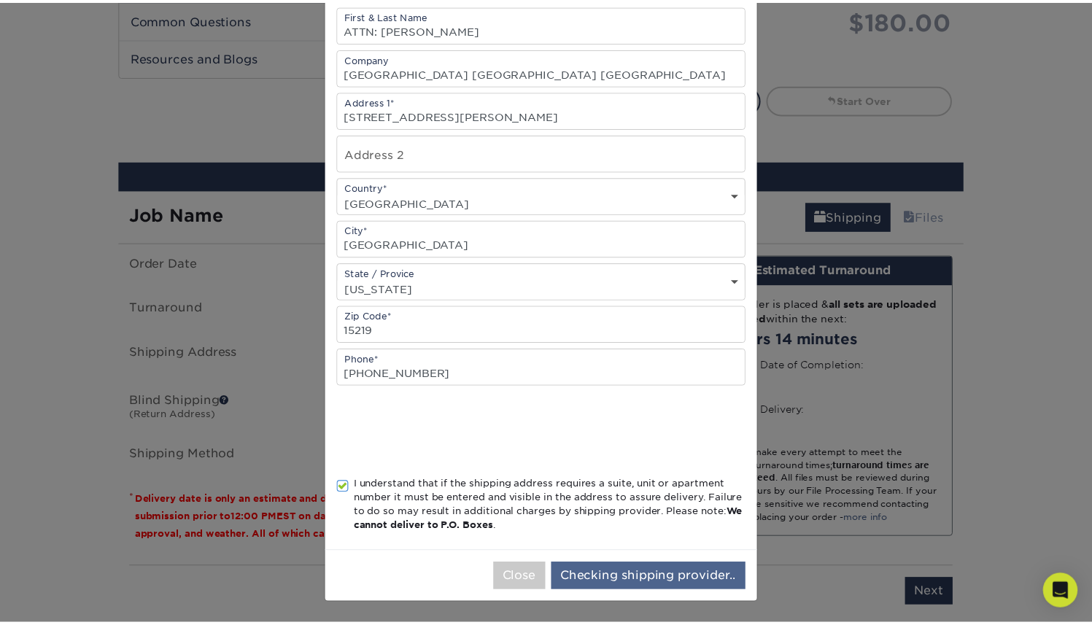
scroll to position [0, 0]
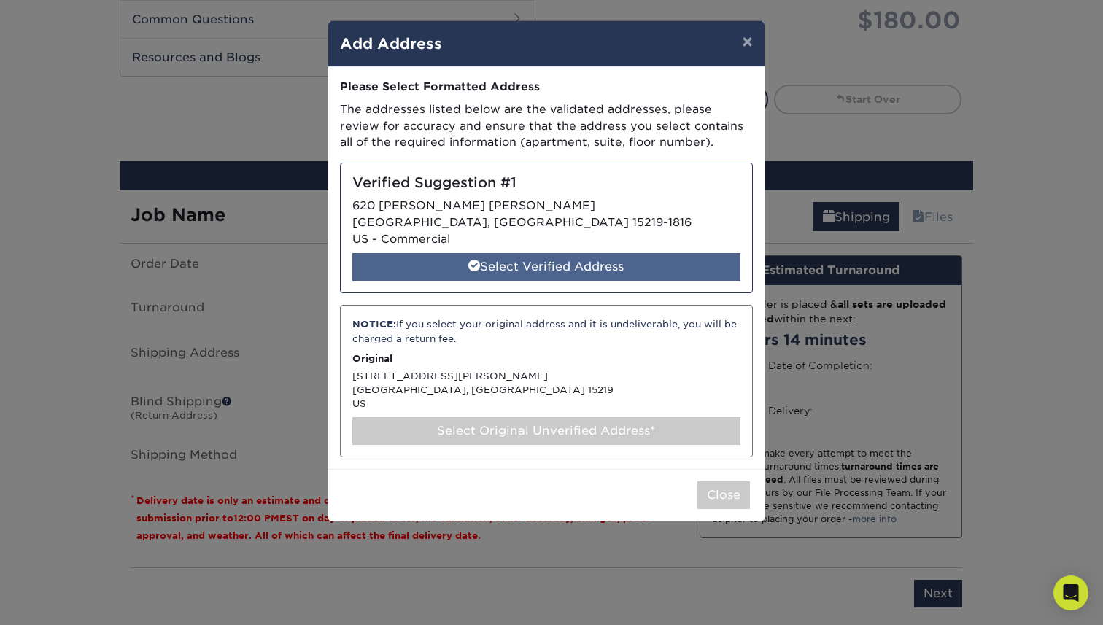
click at [543, 261] on div "Select Verified Address" at bounding box center [546, 267] width 388 height 28
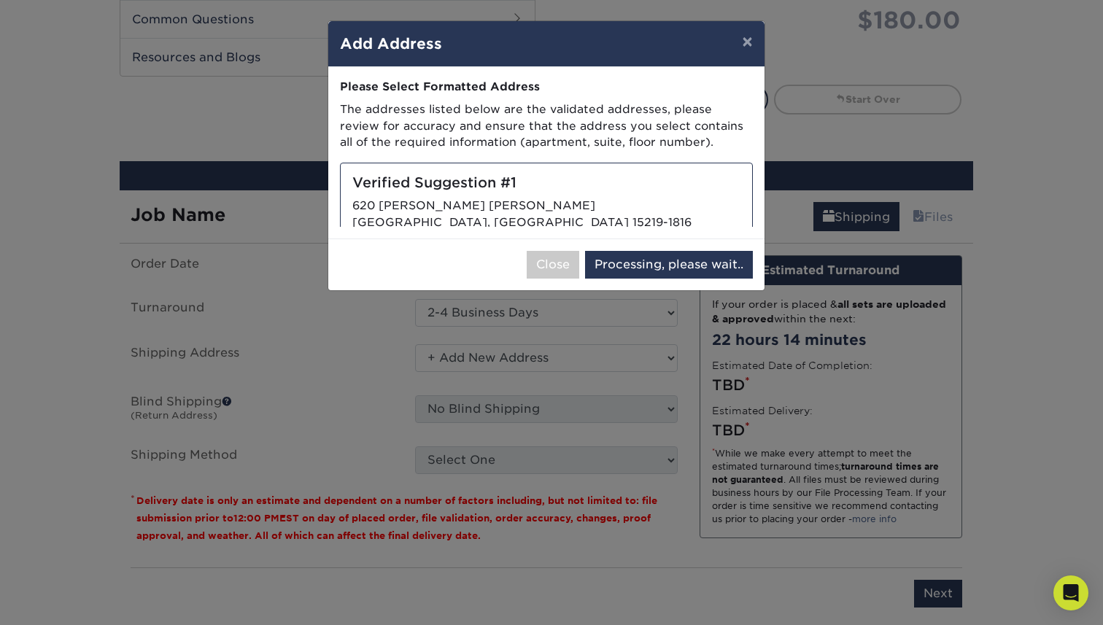
select select "286863"
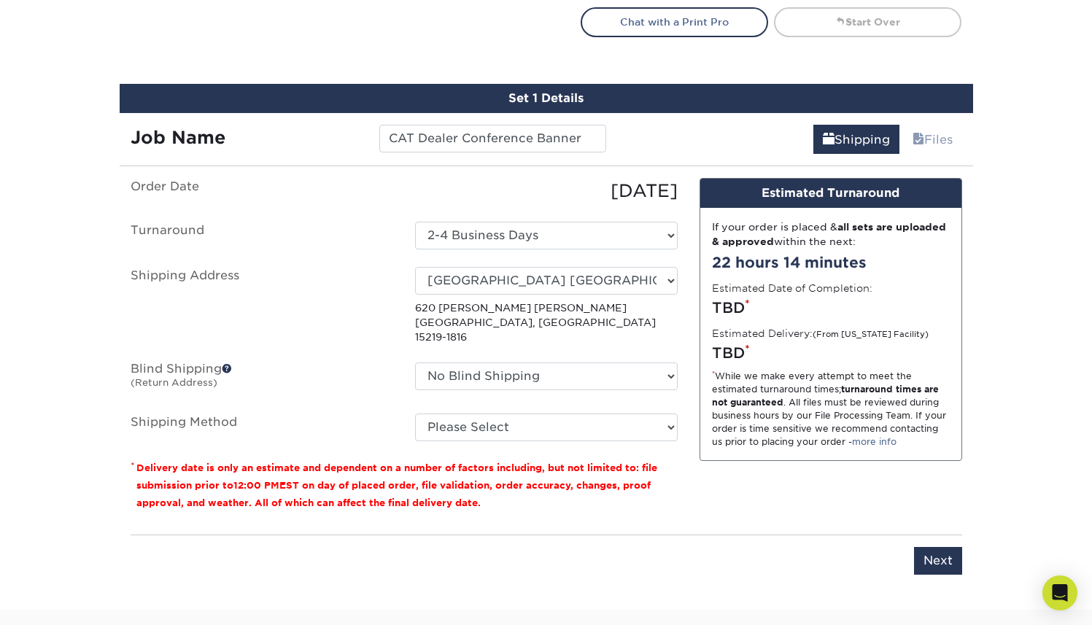
scroll to position [618, 0]
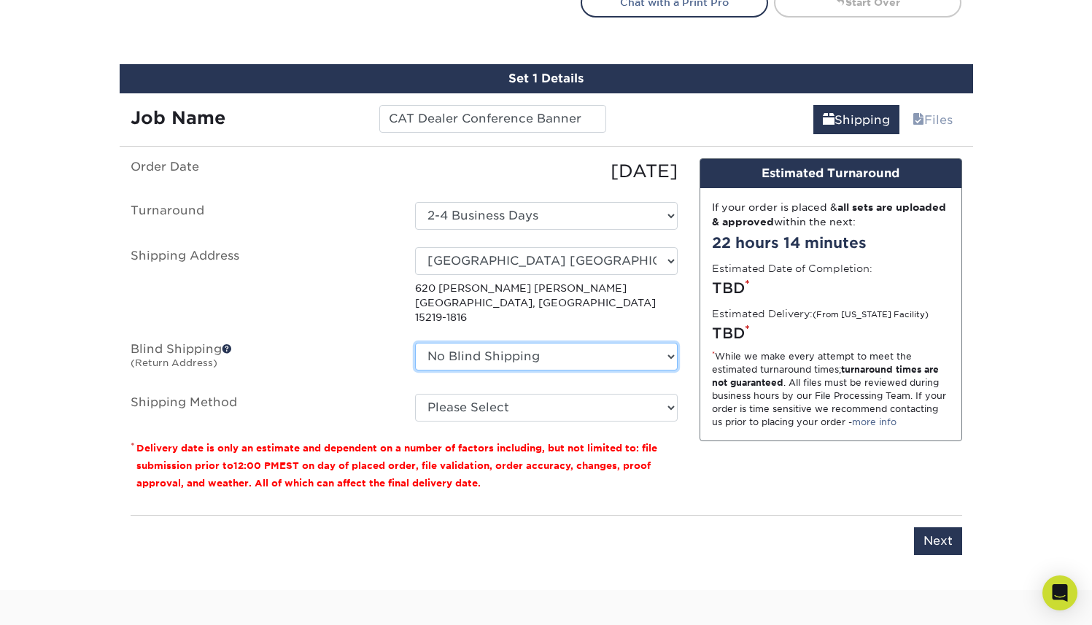
click at [482, 344] on select "No Blind Shipping + Add New Address" at bounding box center [546, 357] width 263 height 28
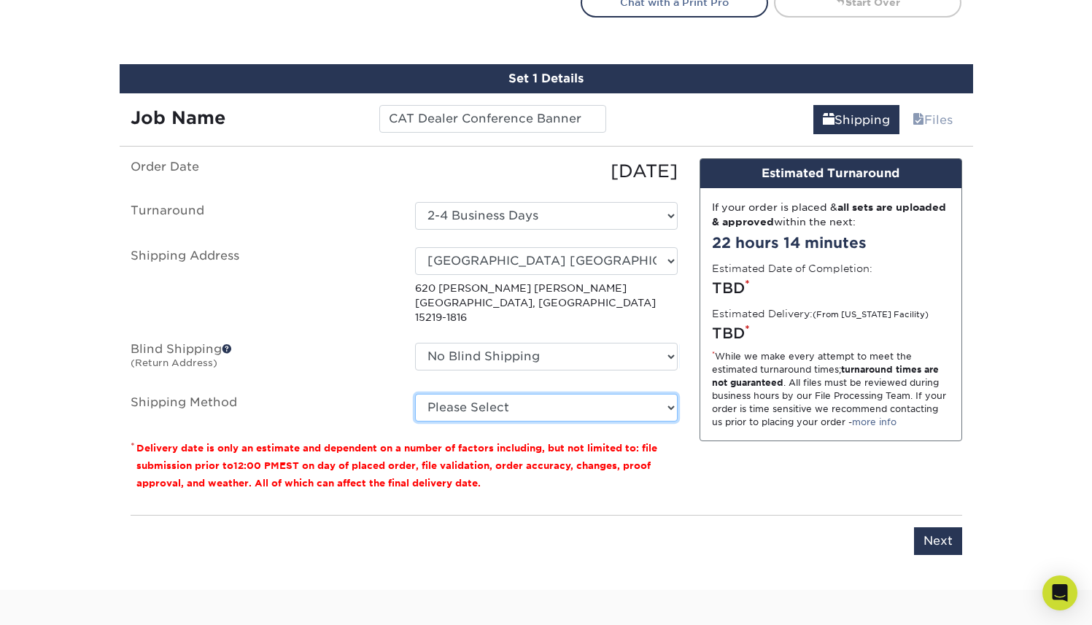
click at [460, 395] on select "Please Select Ground Shipping (+$15.02) 3 Day Shipping Service (+$19.03) 2 Day …" at bounding box center [546, 408] width 263 height 28
click at [415, 394] on select "Please Select Ground Shipping (+$15.02) 3 Day Shipping Service (+$19.03) 2 Day …" at bounding box center [546, 408] width 263 height 28
click at [483, 394] on select "Please Select Ground Shipping (+$15.02) 3 Day Shipping Service (+$19.03) 2 Day …" at bounding box center [546, 408] width 263 height 28
click at [415, 394] on select "Please Select Ground Shipping (+$15.02) 3 Day Shipping Service (+$19.03) 2 Day …" at bounding box center [546, 408] width 263 height 28
click at [490, 396] on select "Please Select Ground Shipping (+$15.02) 3 Day Shipping Service (+$19.03) 2 Day …" at bounding box center [546, 408] width 263 height 28
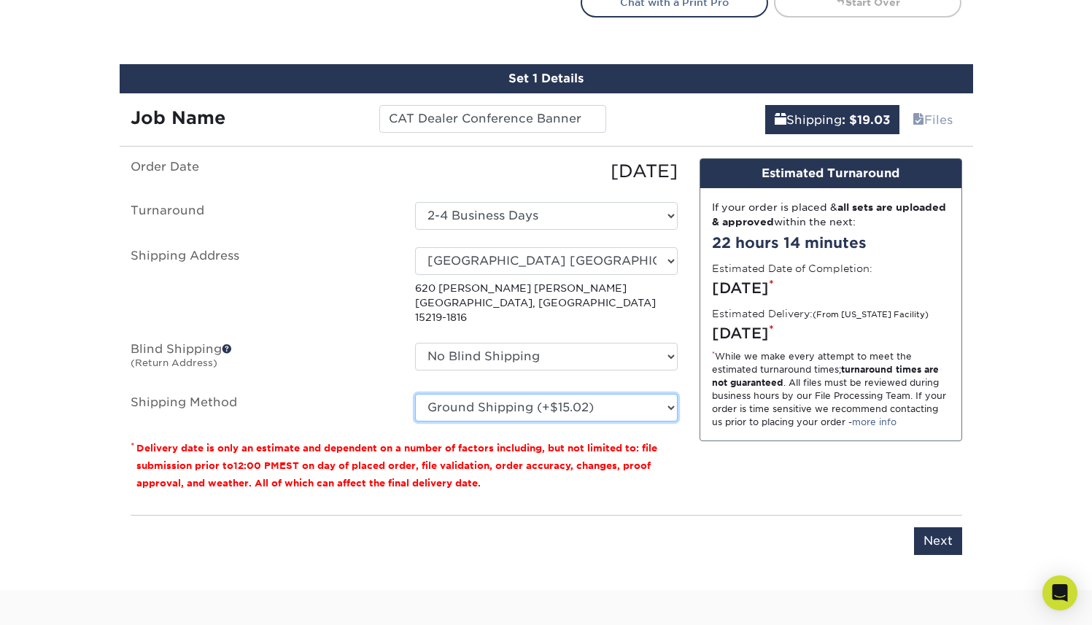
click at [415, 394] on select "Please Select Ground Shipping (+$15.02) 3 Day Shipping Service (+$19.03) 2 Day …" at bounding box center [546, 408] width 263 height 28
click at [500, 394] on select "Please Select Ground Shipping (+$15.02) 3 Day Shipping Service (+$19.03) 2 Day …" at bounding box center [546, 408] width 263 height 28
click at [415, 394] on select "Please Select Ground Shipping (+$15.02) 3 Day Shipping Service (+$19.03) 2 Day …" at bounding box center [546, 408] width 263 height 28
click at [512, 396] on select "Please Select Ground Shipping (+$15.02) 3 Day Shipping Service (+$19.03) 2 Day …" at bounding box center [546, 408] width 263 height 28
select select "13"
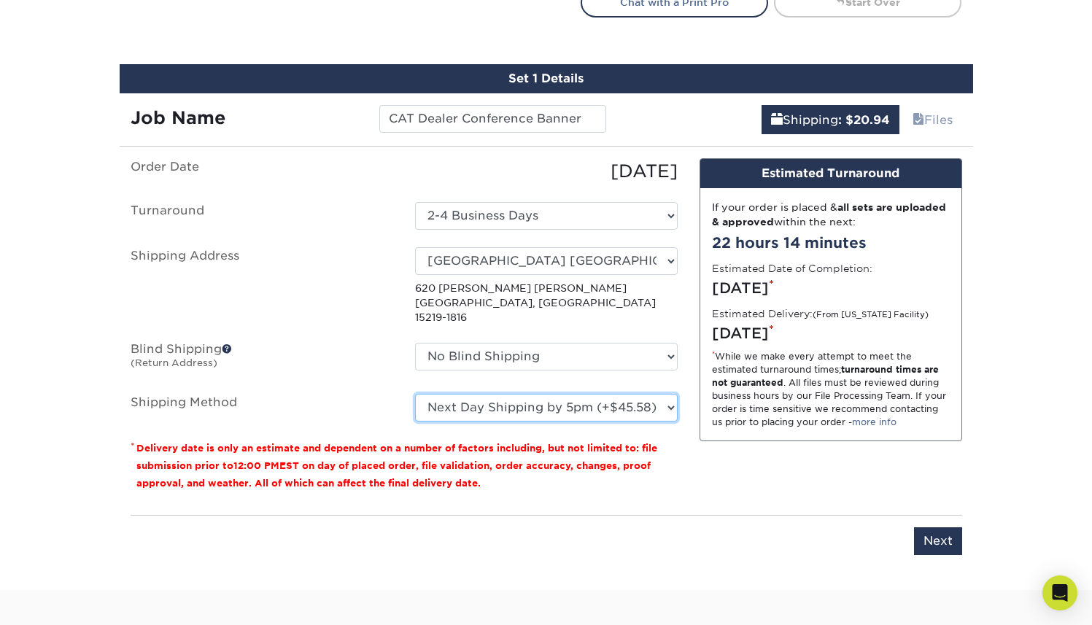
click at [415, 394] on select "Please Select Ground Shipping (+$15.02) 3 Day Shipping Service (+$19.03) 2 Day …" at bounding box center [546, 408] width 263 height 28
click at [533, 394] on select "Please Select Ground Shipping (+$15.02) 3 Day Shipping Service (+$19.03) 2 Day …" at bounding box center [546, 408] width 263 height 28
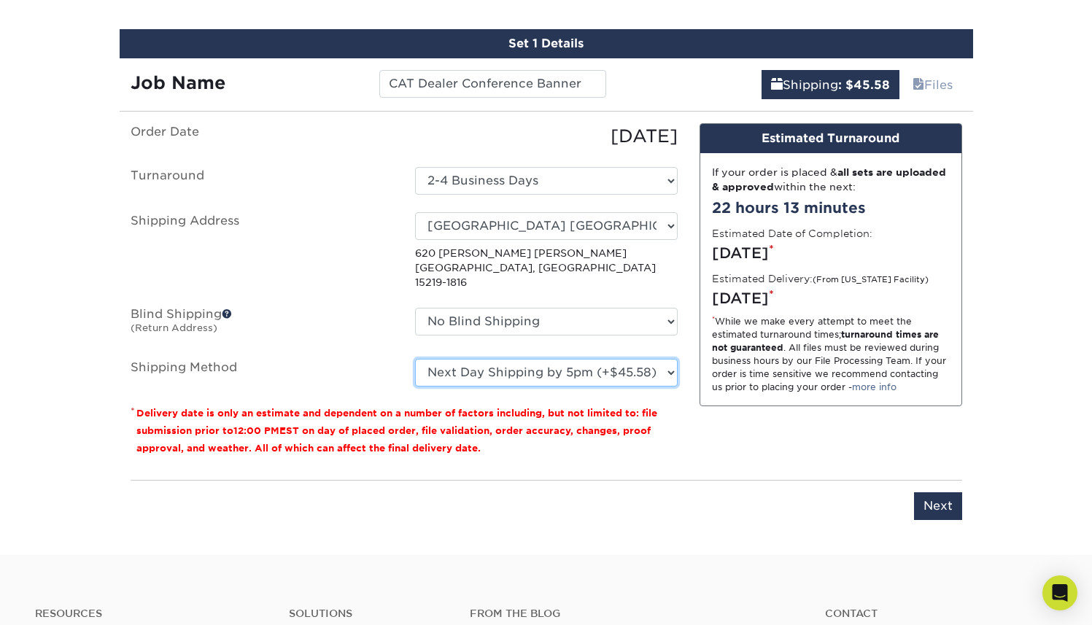
scroll to position [656, 0]
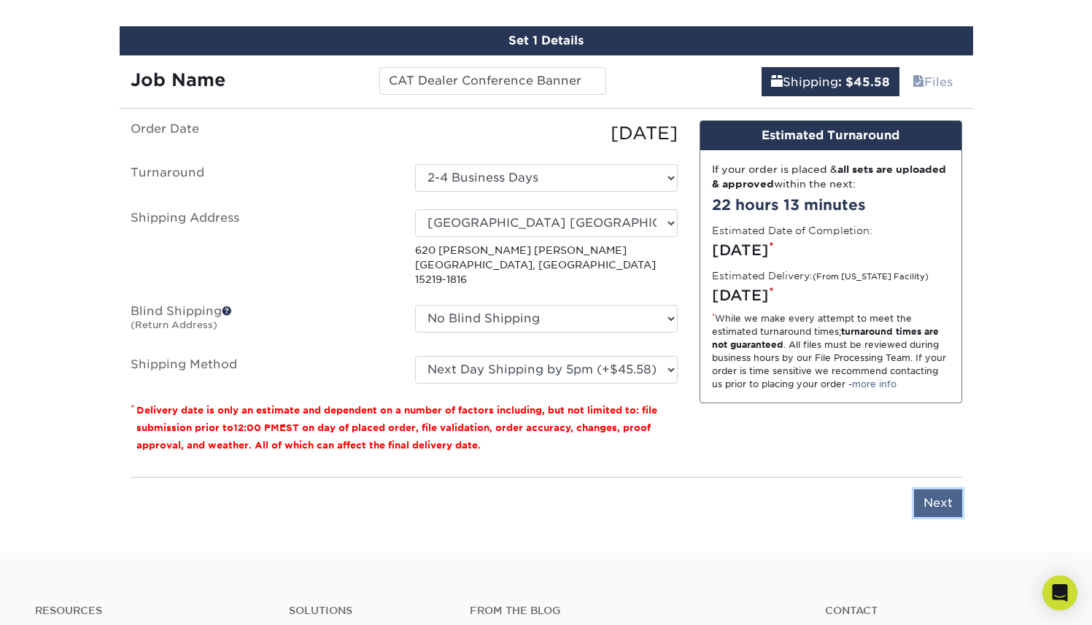
click at [940, 490] on input "Next" at bounding box center [938, 504] width 48 height 28
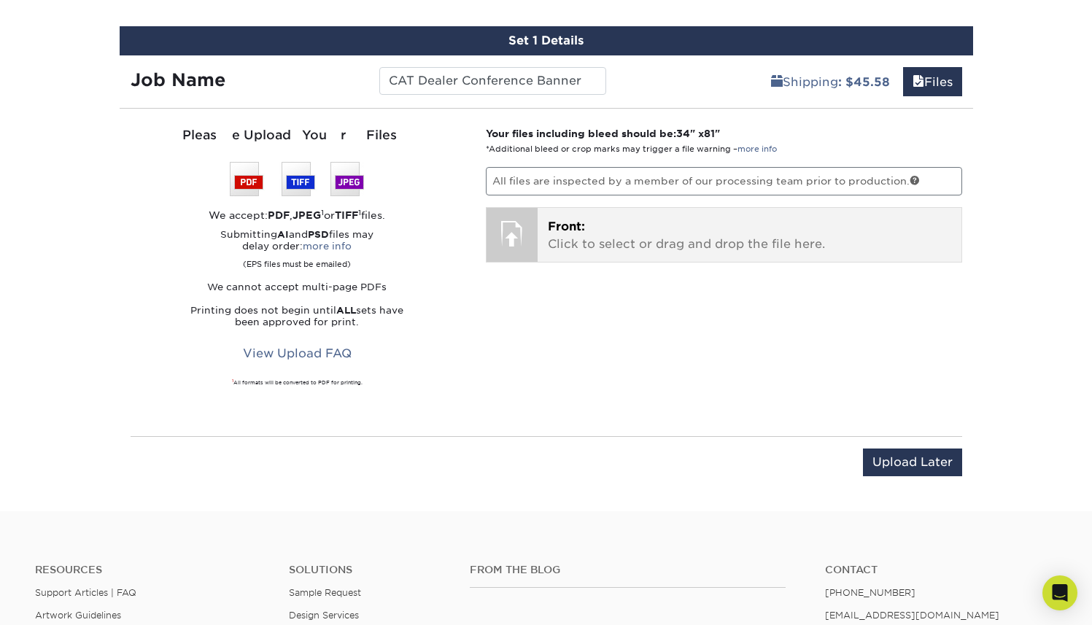
click at [586, 242] on p "Front: Click to select or drag and drop the file here." at bounding box center [749, 235] width 403 height 35
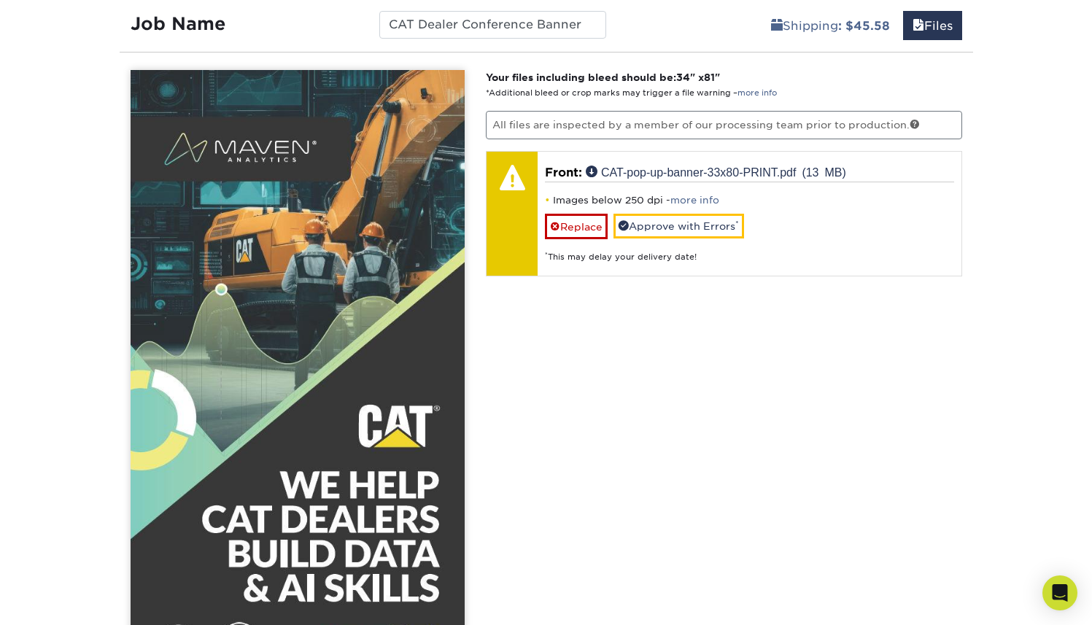
scroll to position [627, 0]
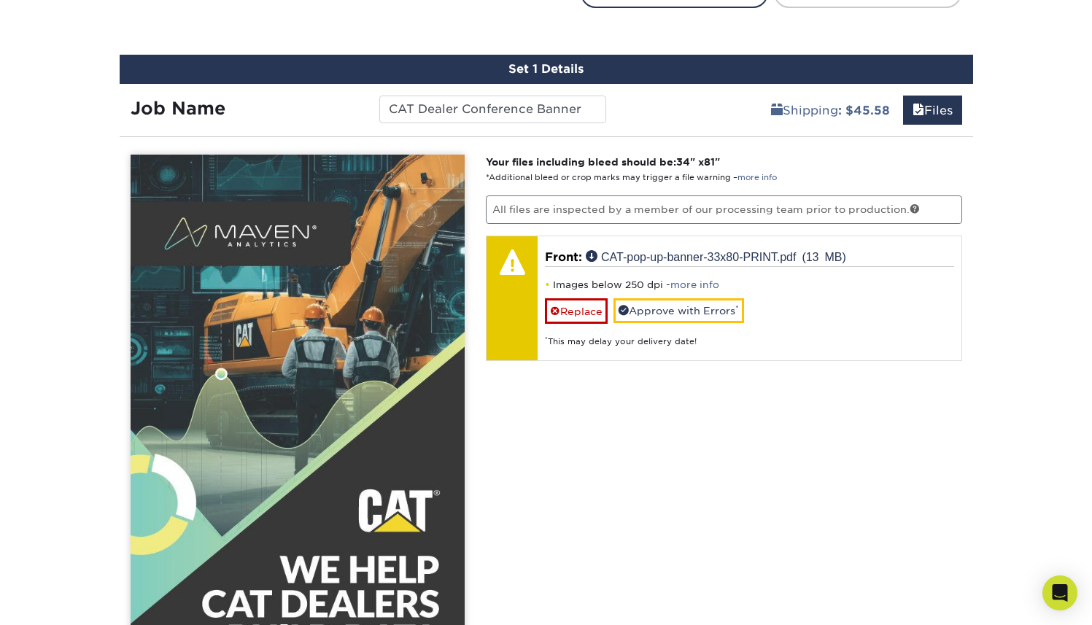
click at [593, 383] on div "Your files including bleed should be: 34 " x 81 " *Additional bleed or crop mar…" at bounding box center [724, 613] width 498 height 917
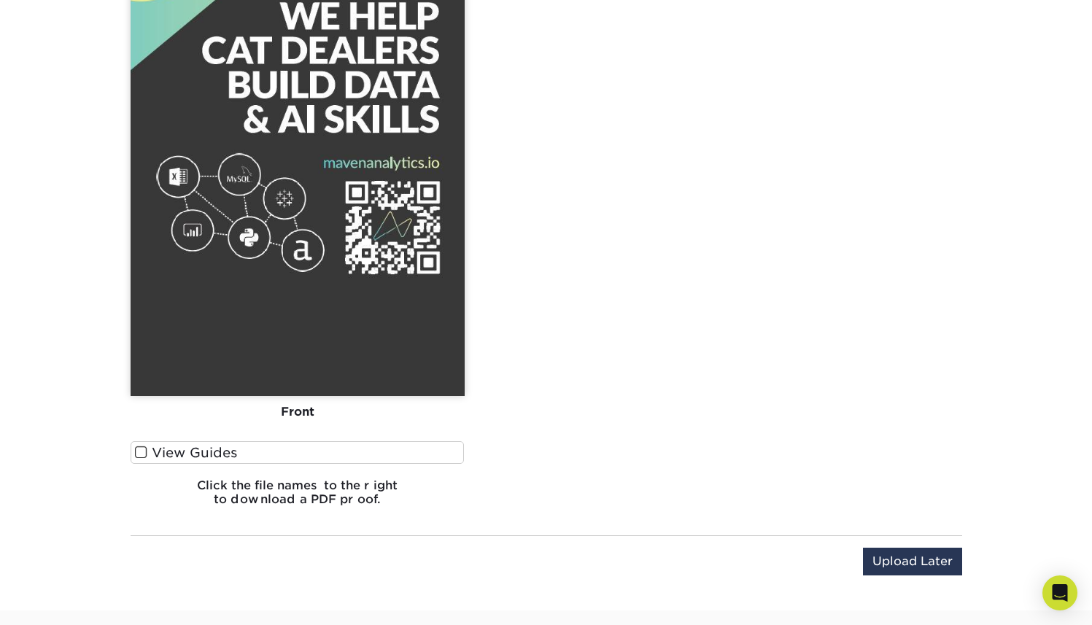
scroll to position [1182, 0]
click at [144, 449] on span at bounding box center [141, 452] width 12 height 14
click at [0, 0] on input "View Guides" at bounding box center [0, 0] width 0 height 0
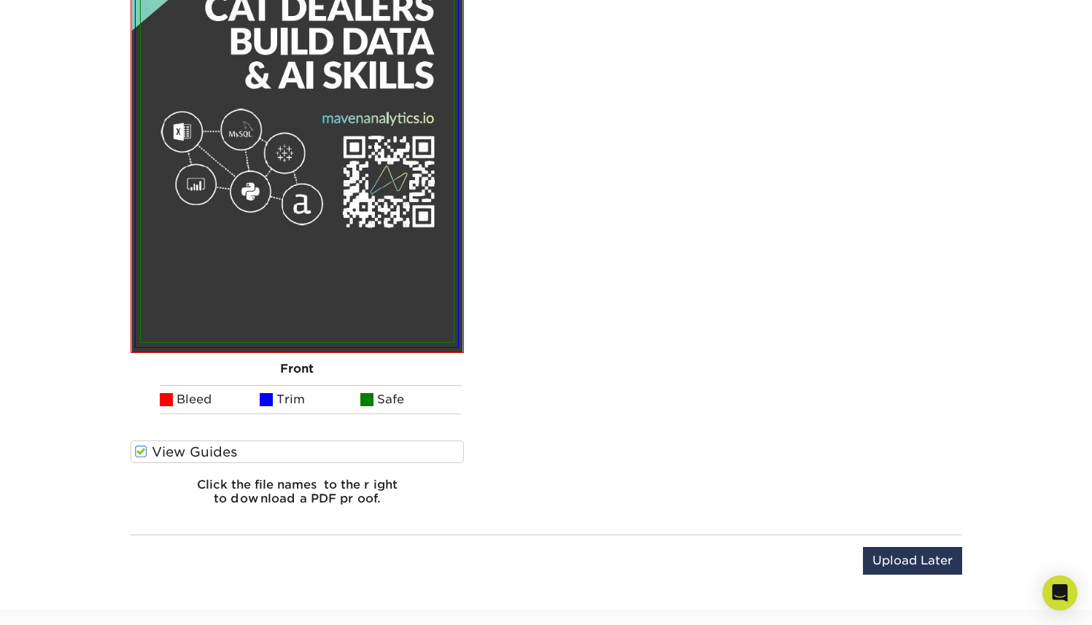
click at [142, 449] on span at bounding box center [141, 452] width 12 height 14
click at [0, 0] on input "View Guides" at bounding box center [0, 0] width 0 height 0
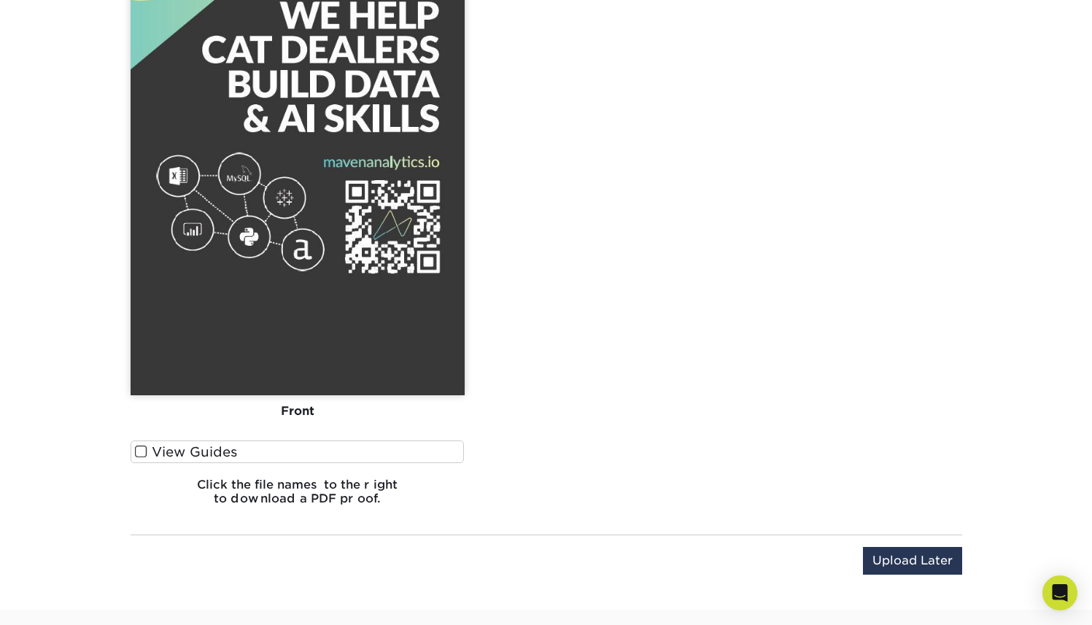
click at [144, 449] on span at bounding box center [141, 452] width 12 height 14
click at [0, 0] on input "View Guides" at bounding box center [0, 0] width 0 height 0
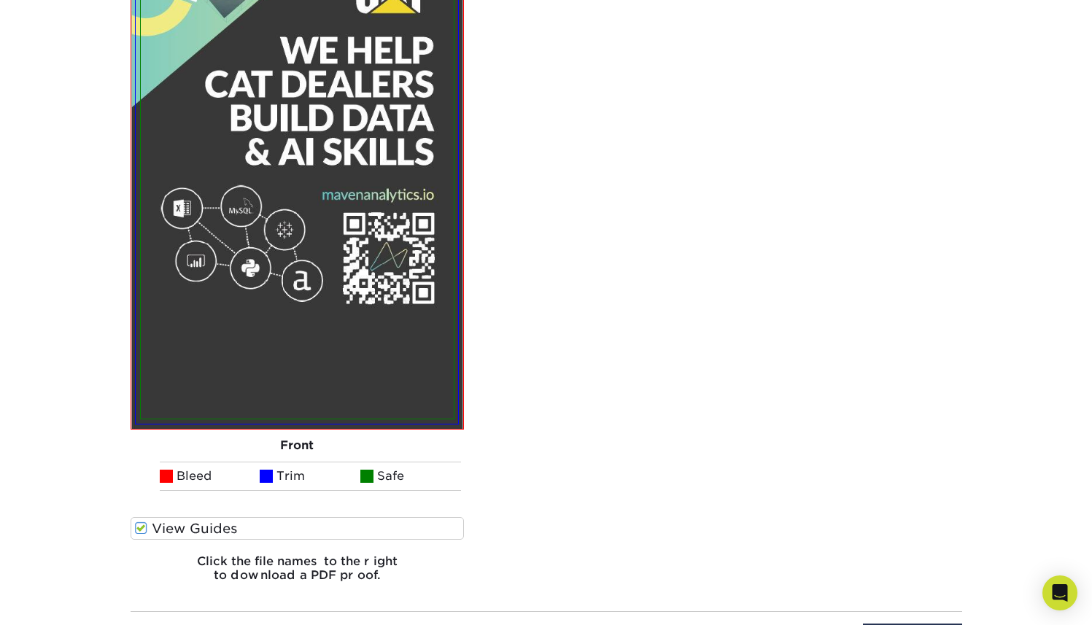
scroll to position [1160, 0]
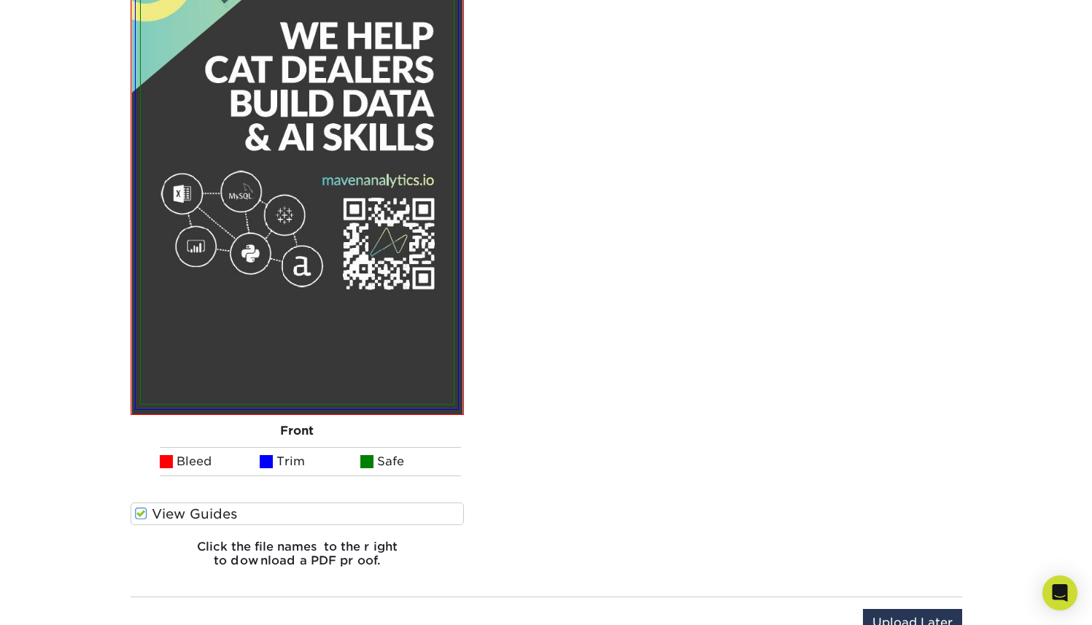
click at [141, 511] on iframe at bounding box center [168, 565] width 328 height 109
click at [142, 509] on span at bounding box center [141, 514] width 12 height 14
click at [0, 0] on input "View Guides" at bounding box center [0, 0] width 0 height 0
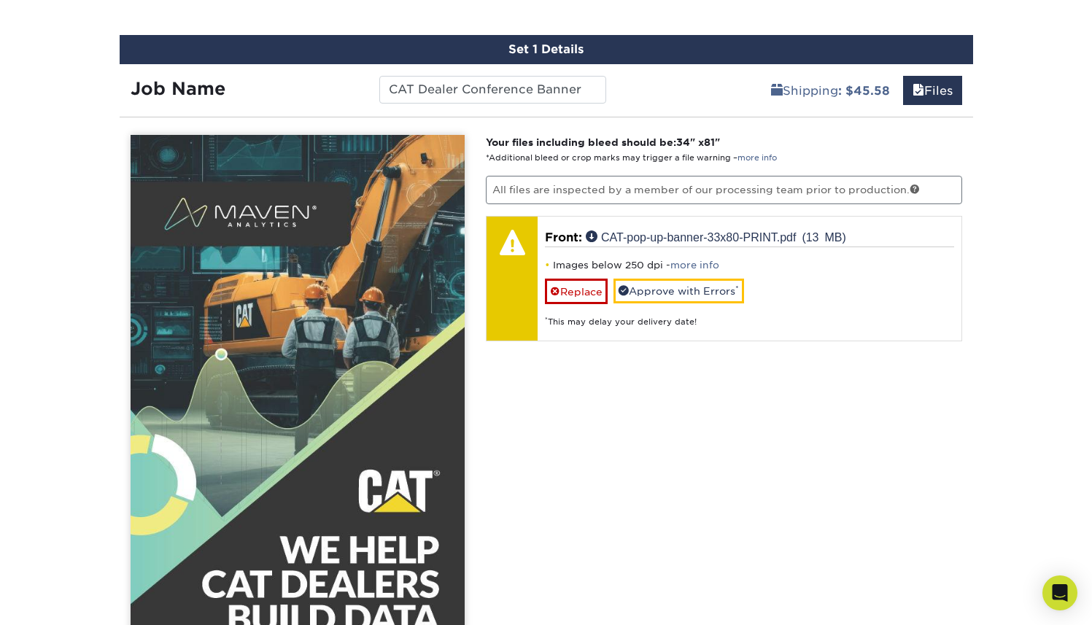
scroll to position [648, 0]
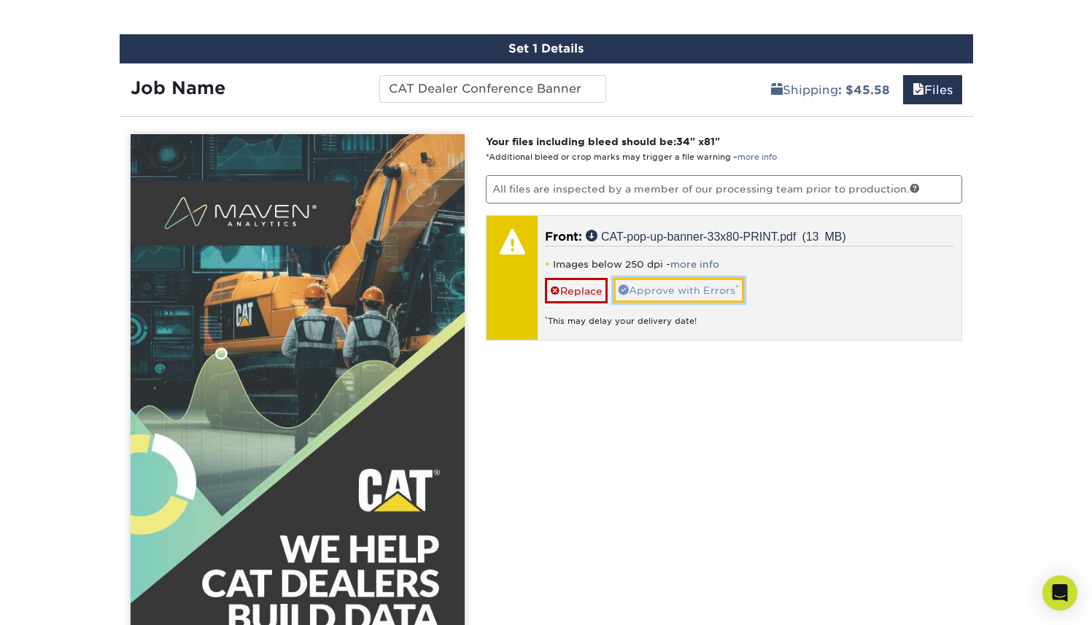
click at [704, 287] on link "Approve with Errors *" at bounding box center [679, 290] width 131 height 25
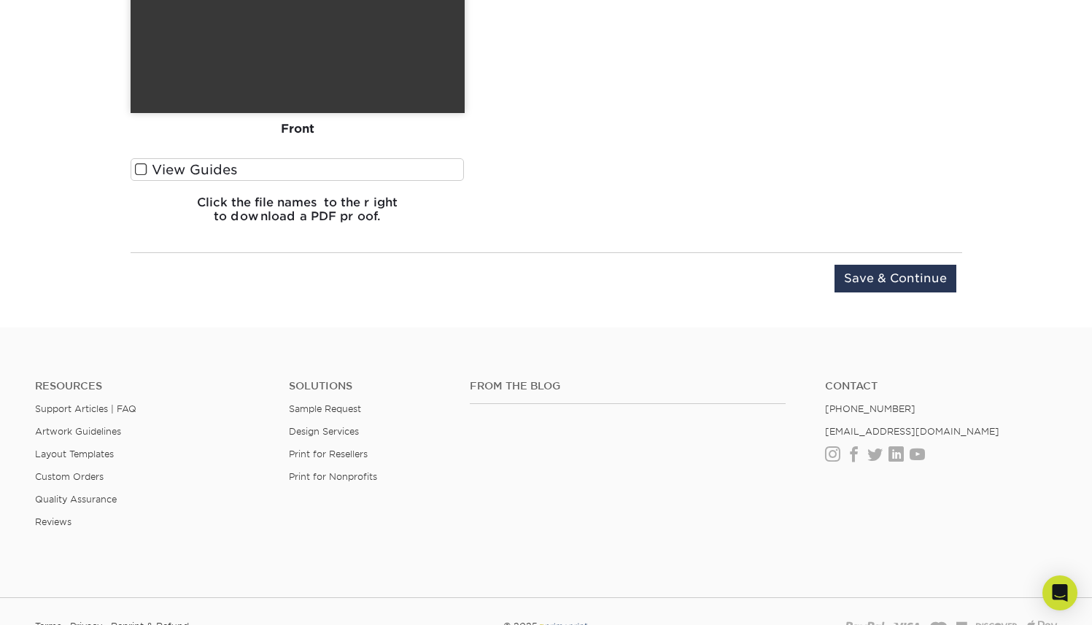
scroll to position [1593, 0]
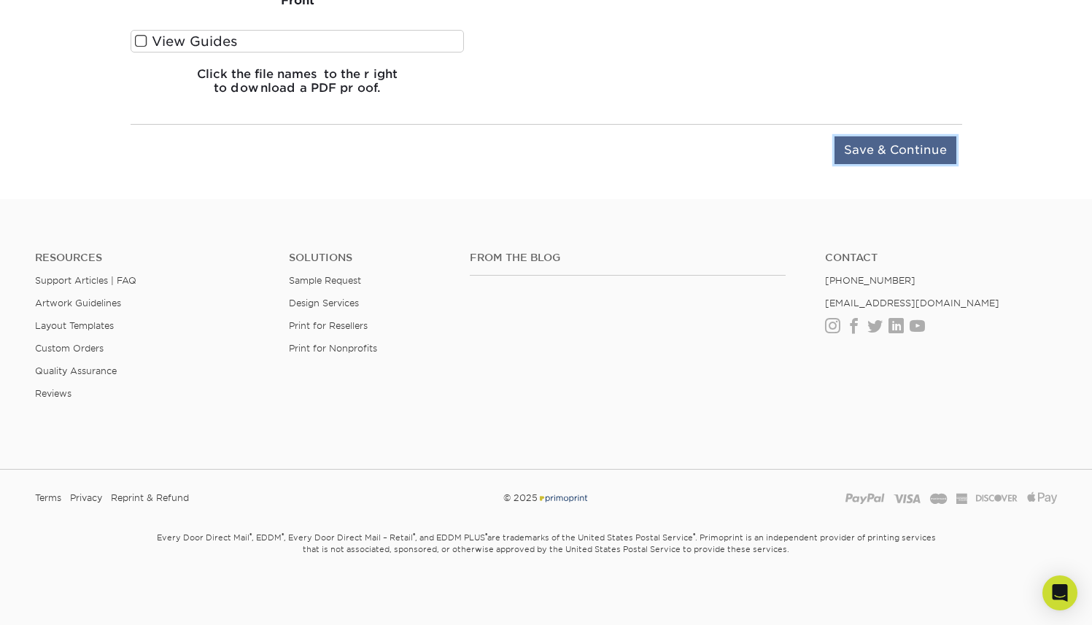
click at [916, 142] on input "Save & Continue" at bounding box center [896, 150] width 122 height 28
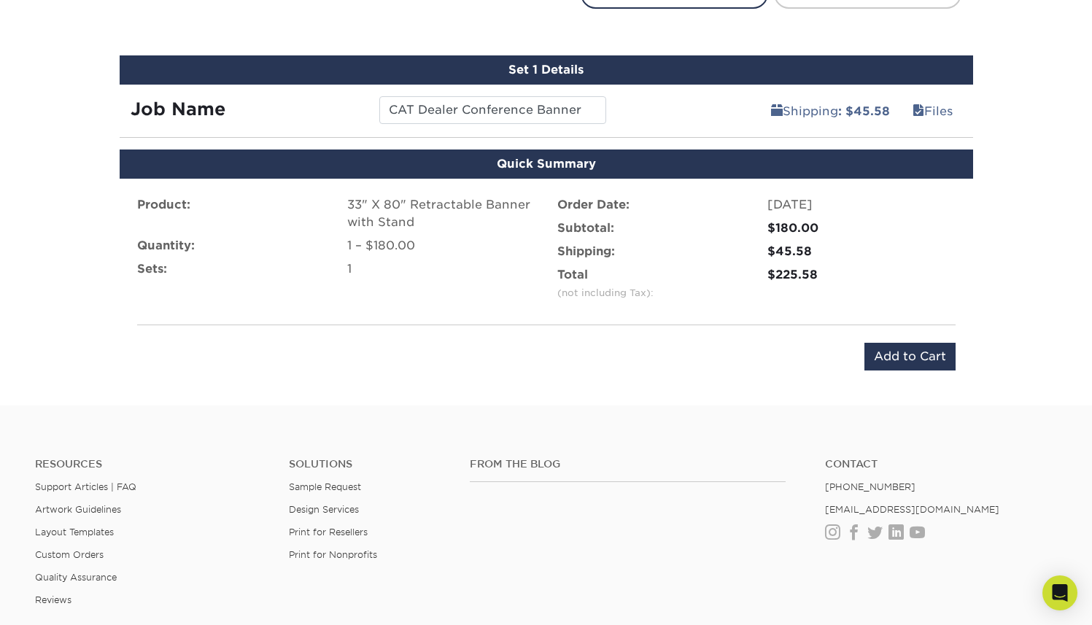
scroll to position [629, 0]
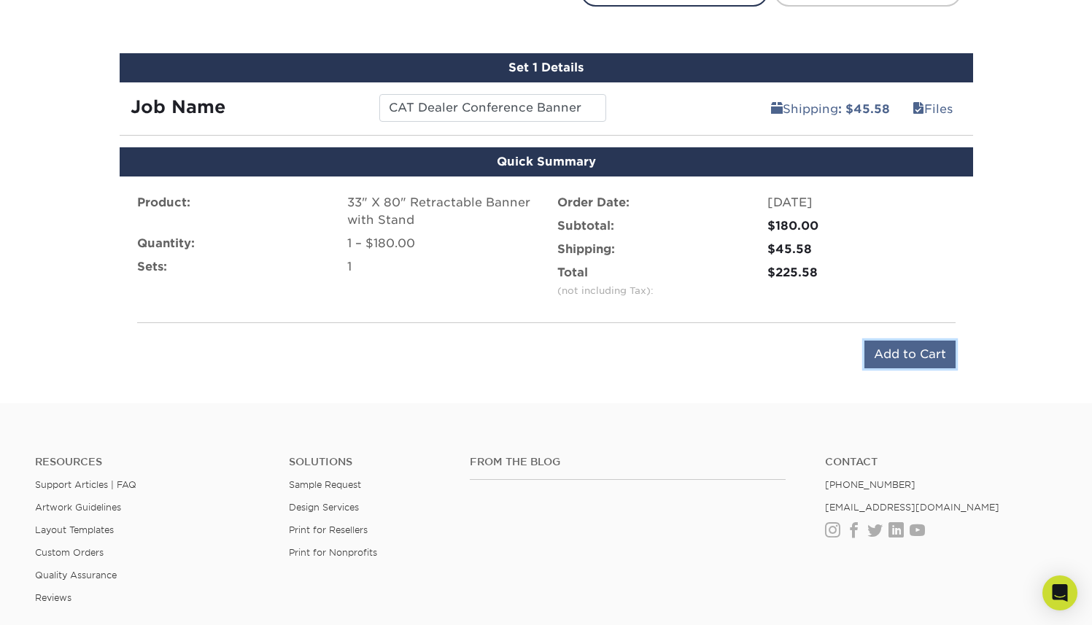
click at [890, 356] on input "Add to Cart" at bounding box center [910, 355] width 91 height 28
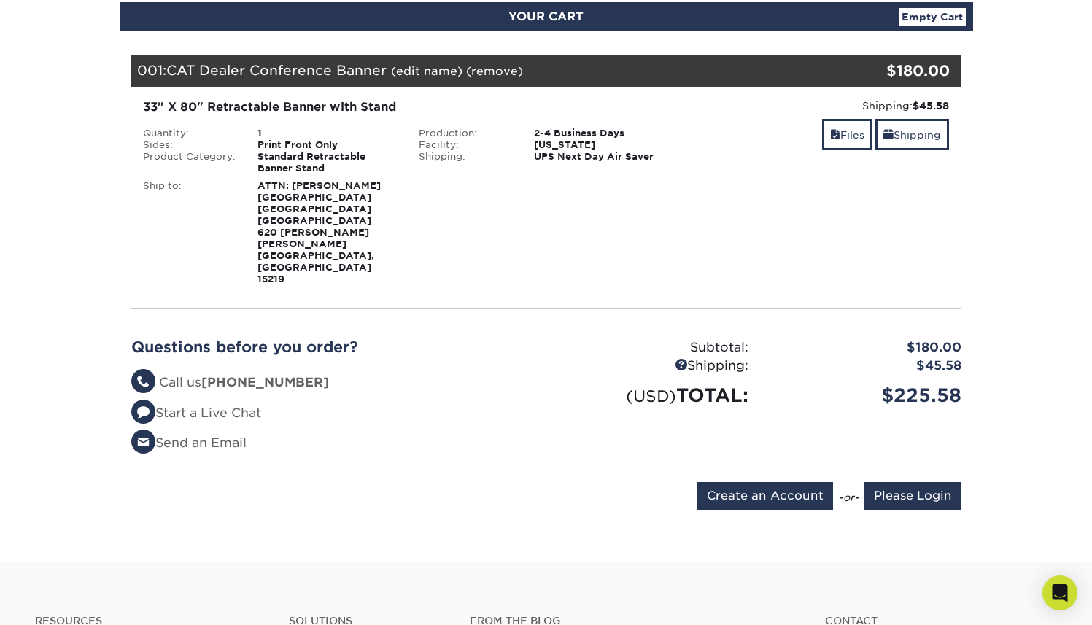
scroll to position [169, 0]
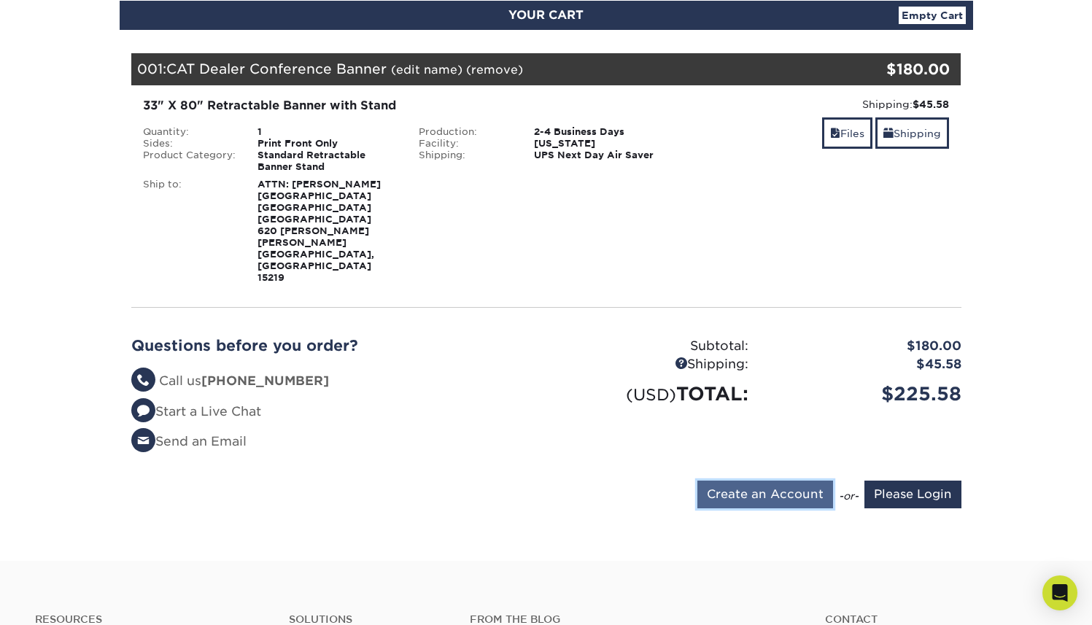
click at [752, 481] on input "Create an Account" at bounding box center [765, 495] width 136 height 28
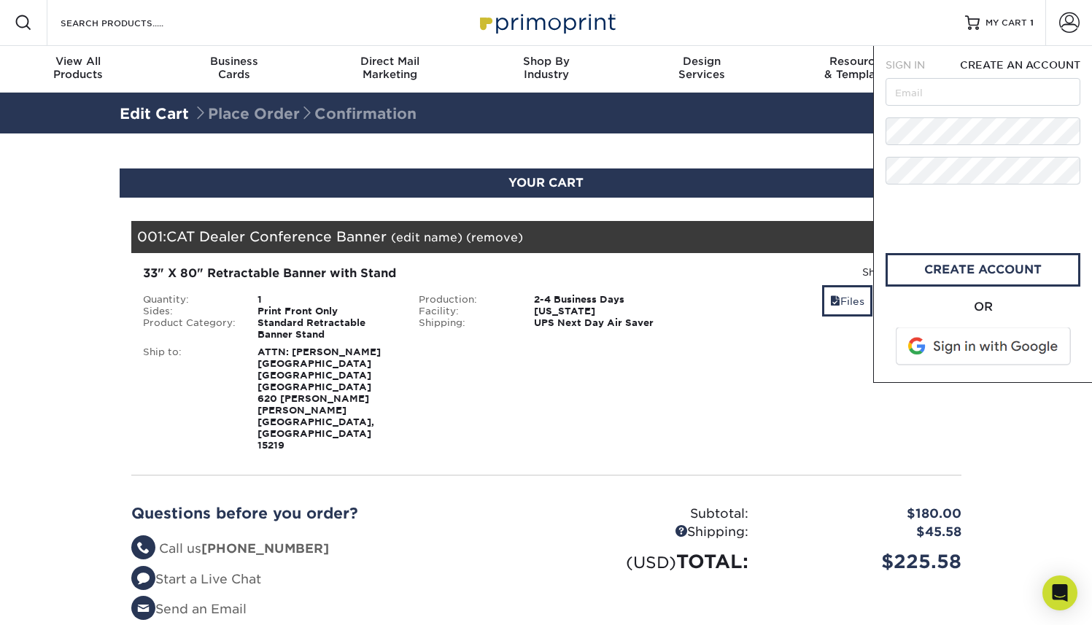
scroll to position [0, 0]
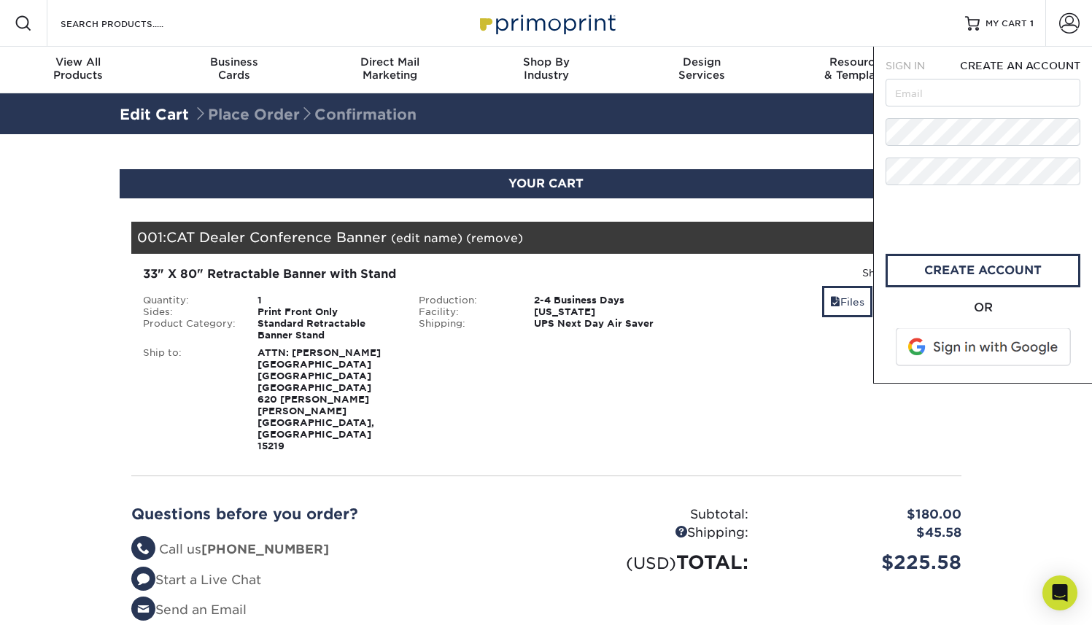
click at [958, 338] on span at bounding box center [985, 347] width 186 height 38
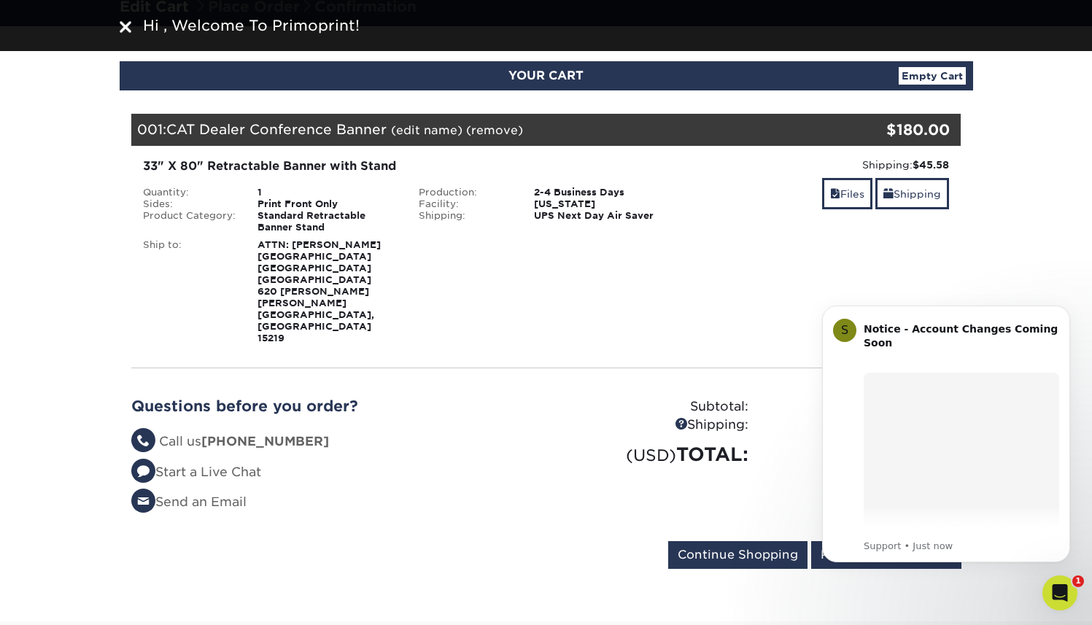
scroll to position [109, 0]
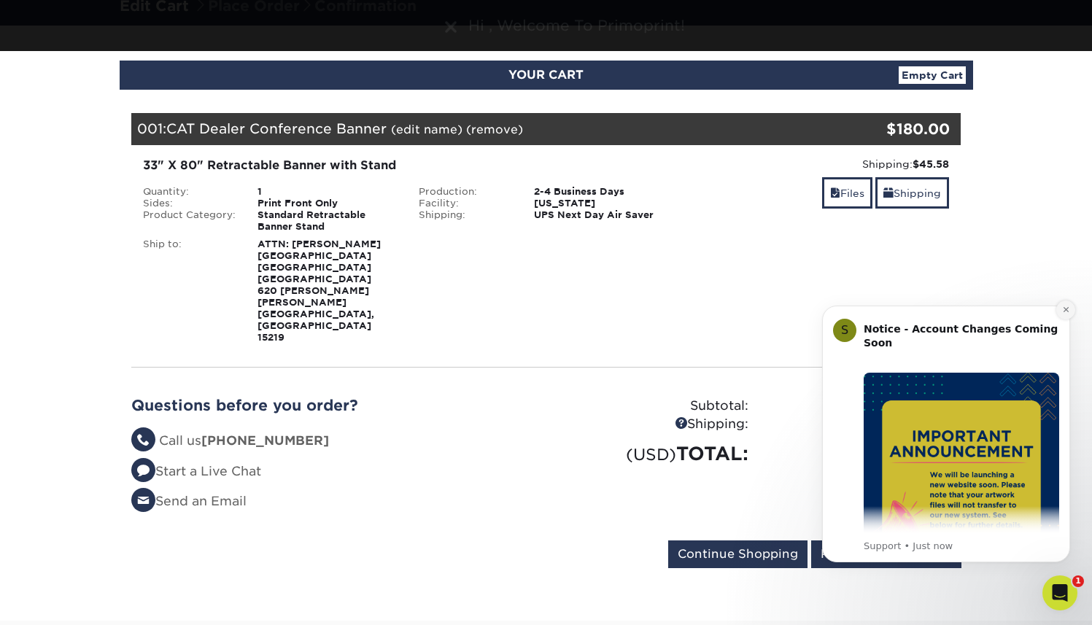
click at [1064, 310] on icon "Dismiss notification" at bounding box center [1066, 310] width 8 height 8
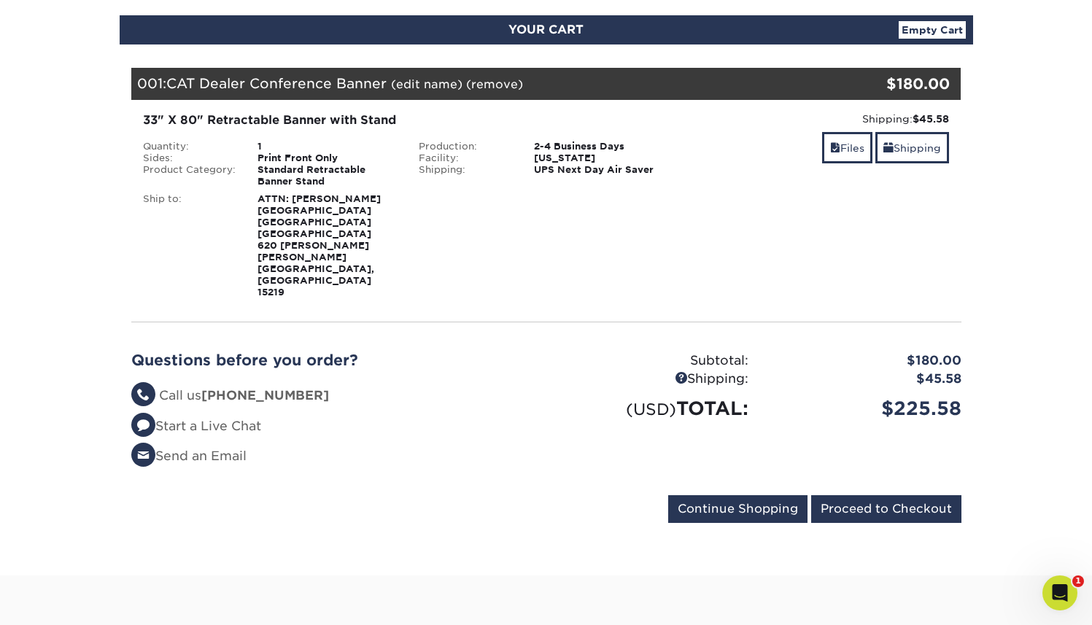
scroll to position [155, 0]
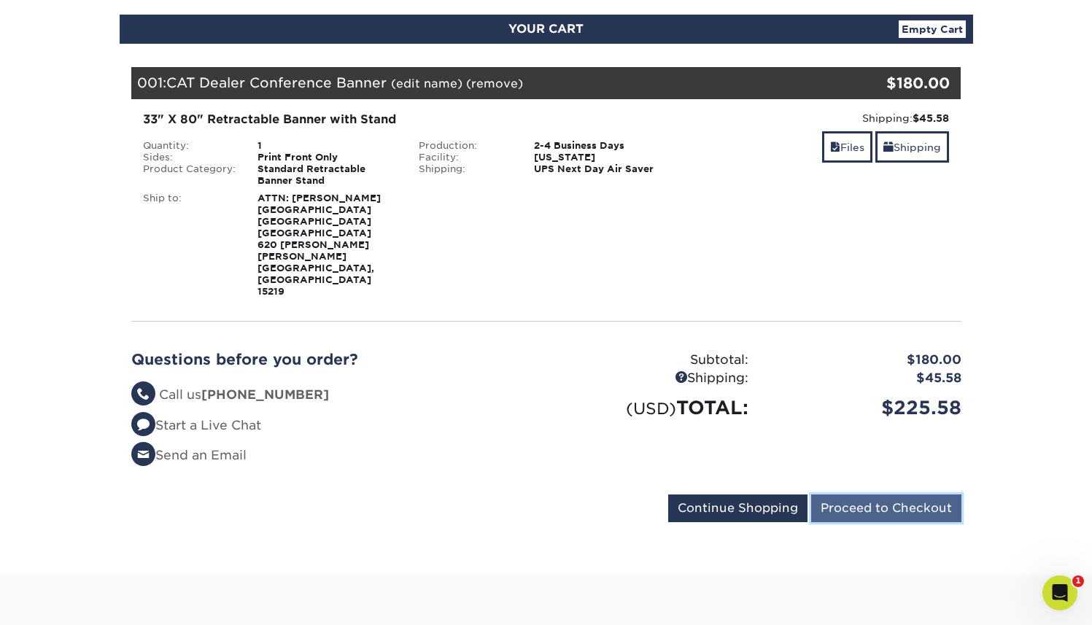
click at [875, 495] on input "Proceed to Checkout" at bounding box center [886, 509] width 150 height 28
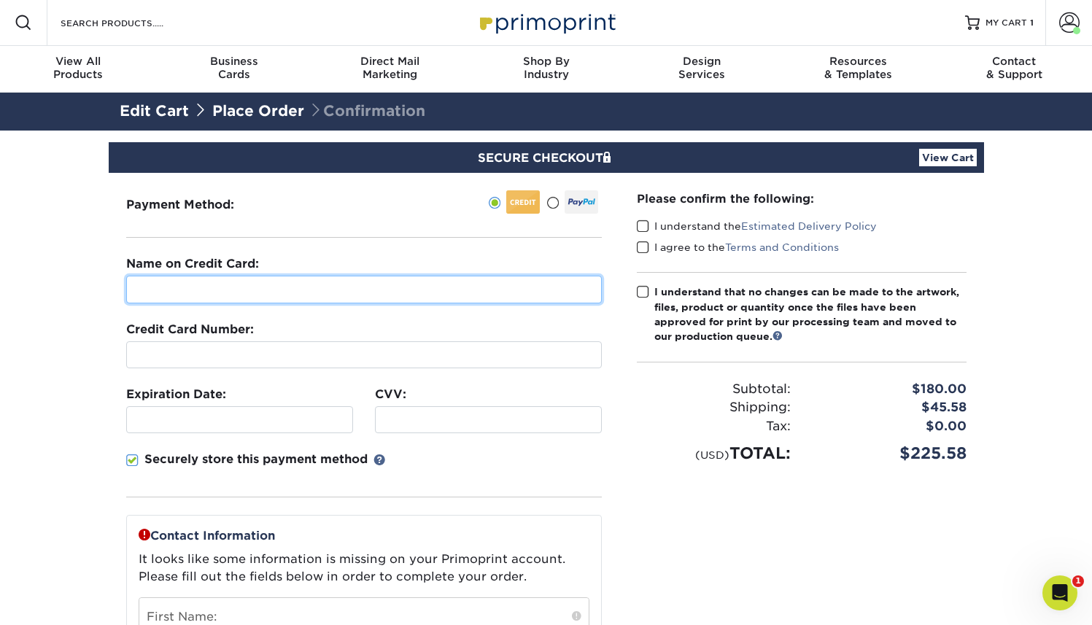
click at [255, 287] on input "text" at bounding box center [364, 290] width 476 height 28
click at [377, 290] on input "[PERSON_NAME]" at bounding box center [364, 290] width 476 height 28
type input "Christopher Dutton"
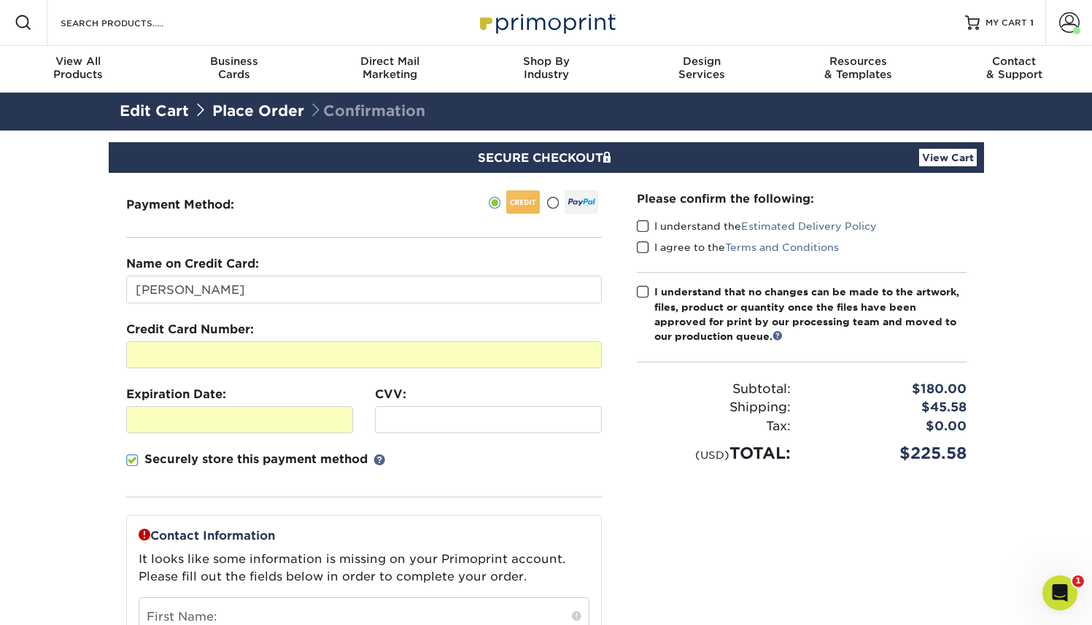
click at [468, 393] on div "CVV:" at bounding box center [488, 409] width 249 height 47
click at [447, 469] on div "Securely store this payment method" at bounding box center [364, 474] width 476 height 47
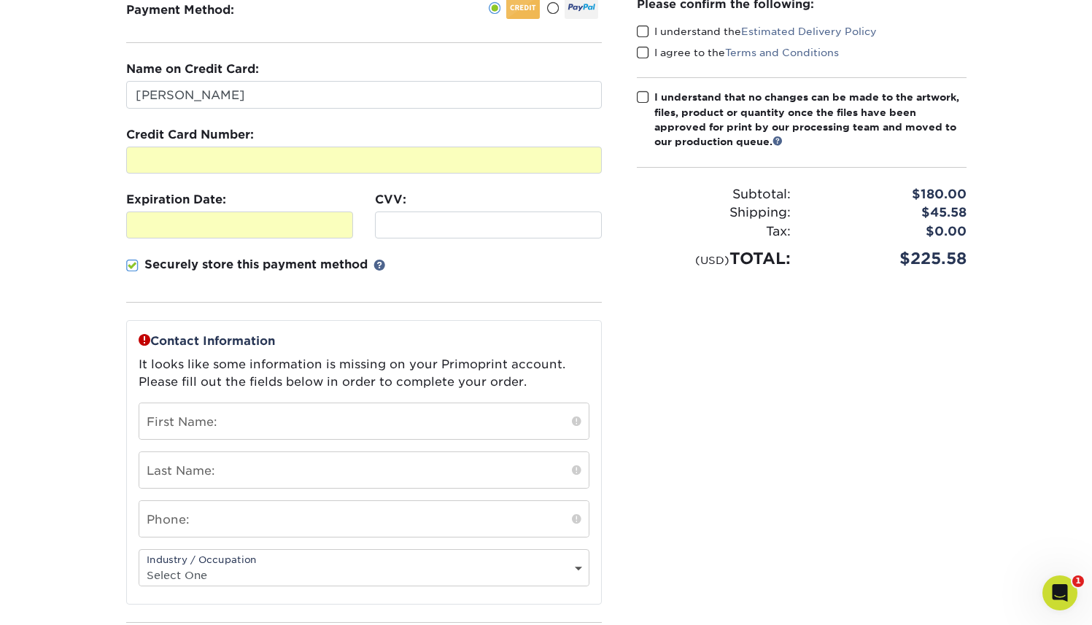
scroll to position [212, 0]
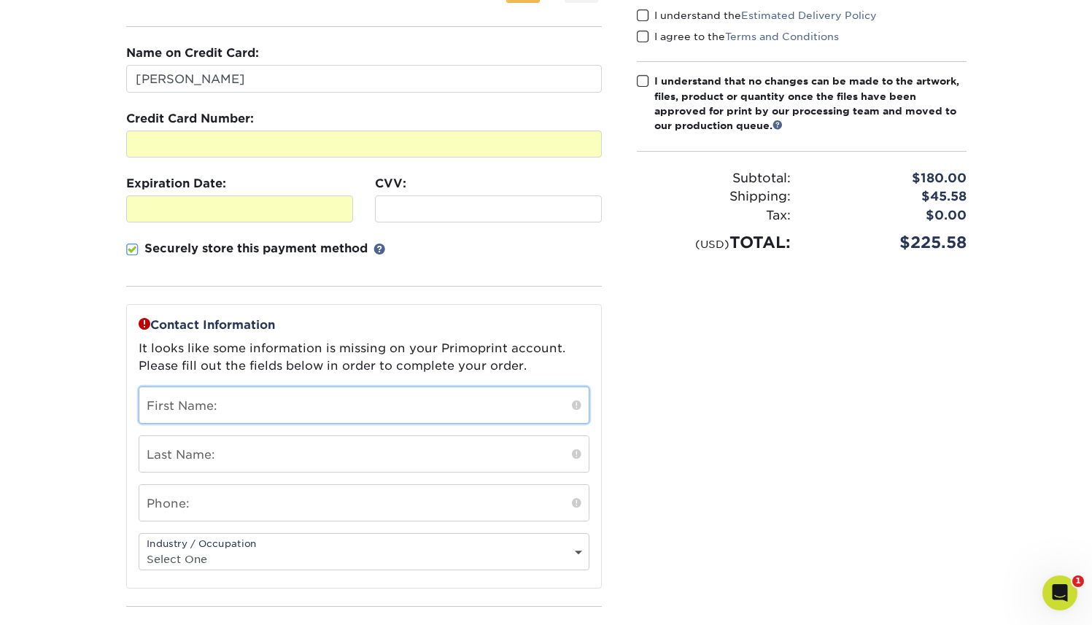
click at [349, 408] on input "text" at bounding box center [363, 405] width 449 height 36
click at [283, 411] on input "Chrs" at bounding box center [363, 405] width 449 height 36
type input "[PERSON_NAME]"
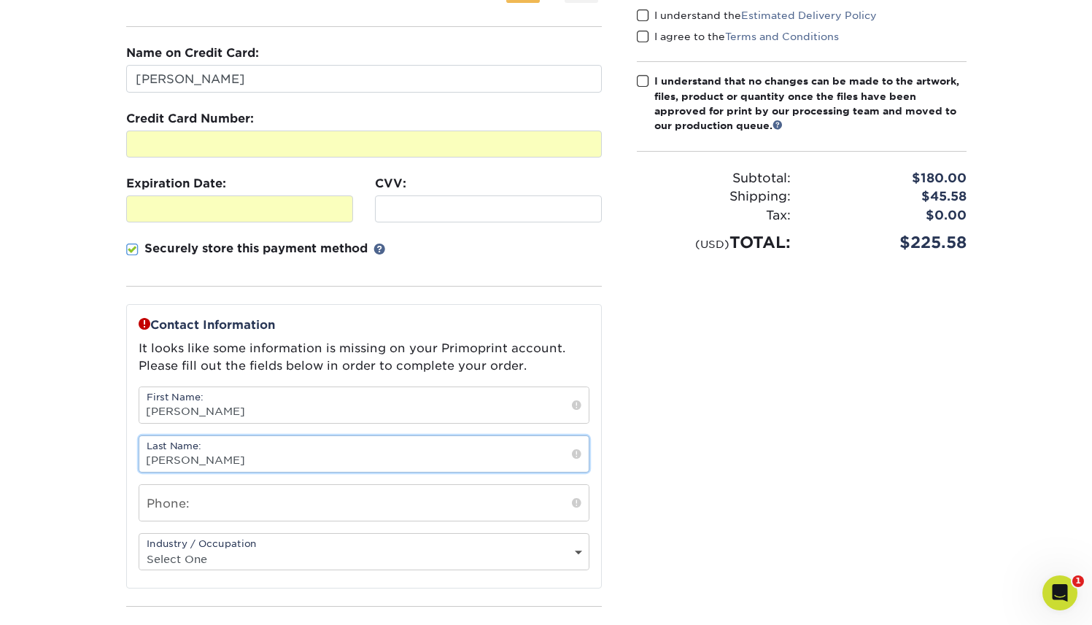
type input "Dutton"
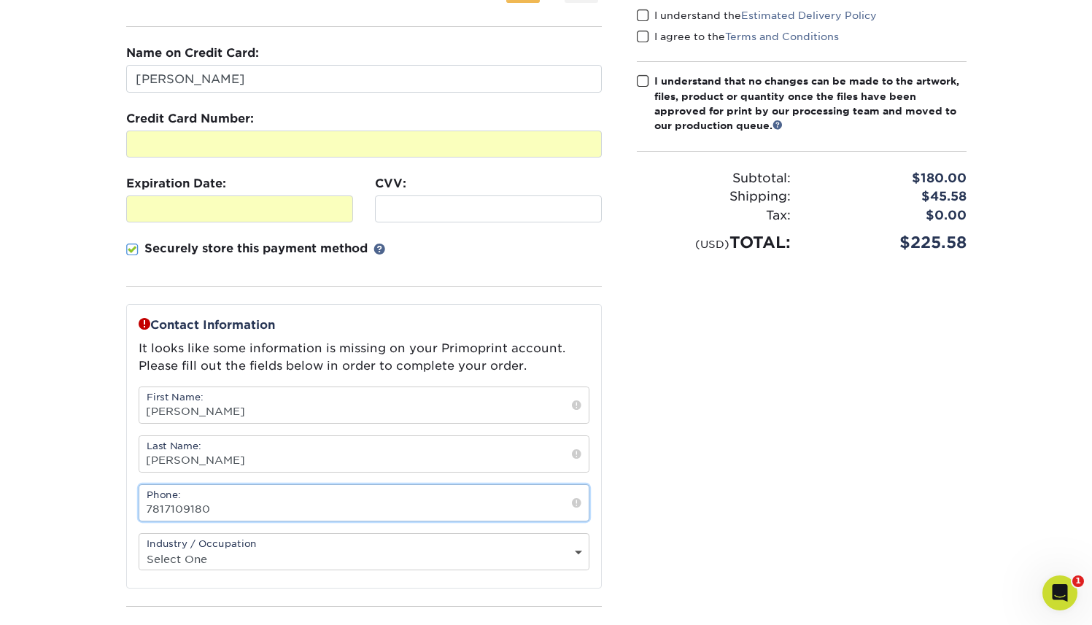
scroll to position [0, 0]
type input "7817109180"
click at [167, 558] on select "Select One Administrative Executive Human Resources Construction Education Ente…" at bounding box center [363, 559] width 449 height 21
select select "3"
click at [139, 549] on select "Select One Administrative Executive Human Resources Construction Education Ente…" at bounding box center [363, 559] width 449 height 21
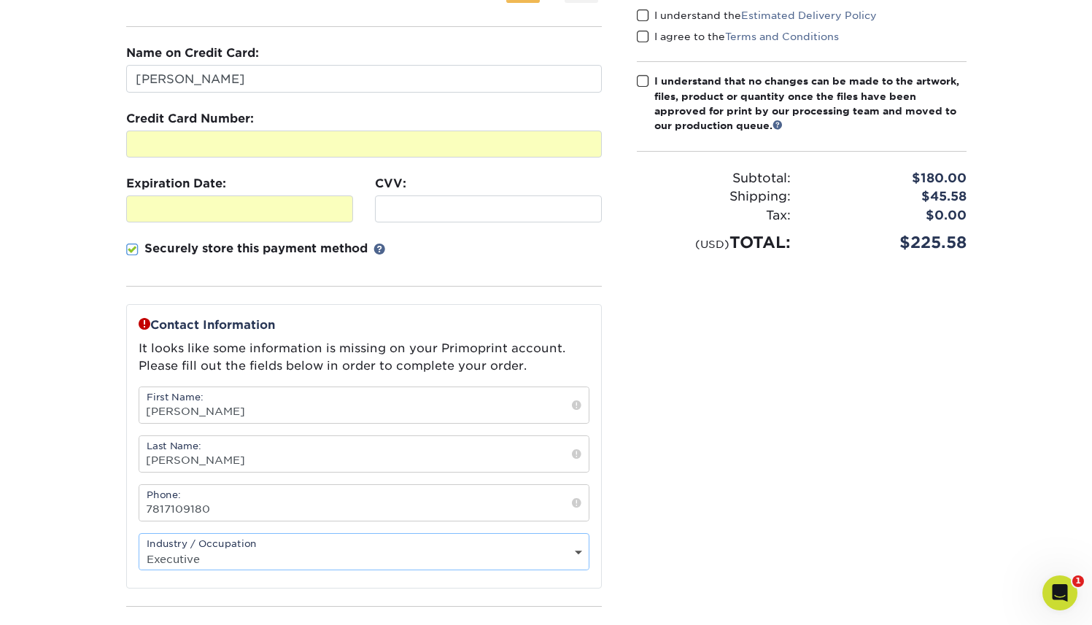
click at [765, 460] on div "Please confirm the following: I understand the Estimated Delivery Policy I agre…" at bounding box center [801, 333] width 365 height 743
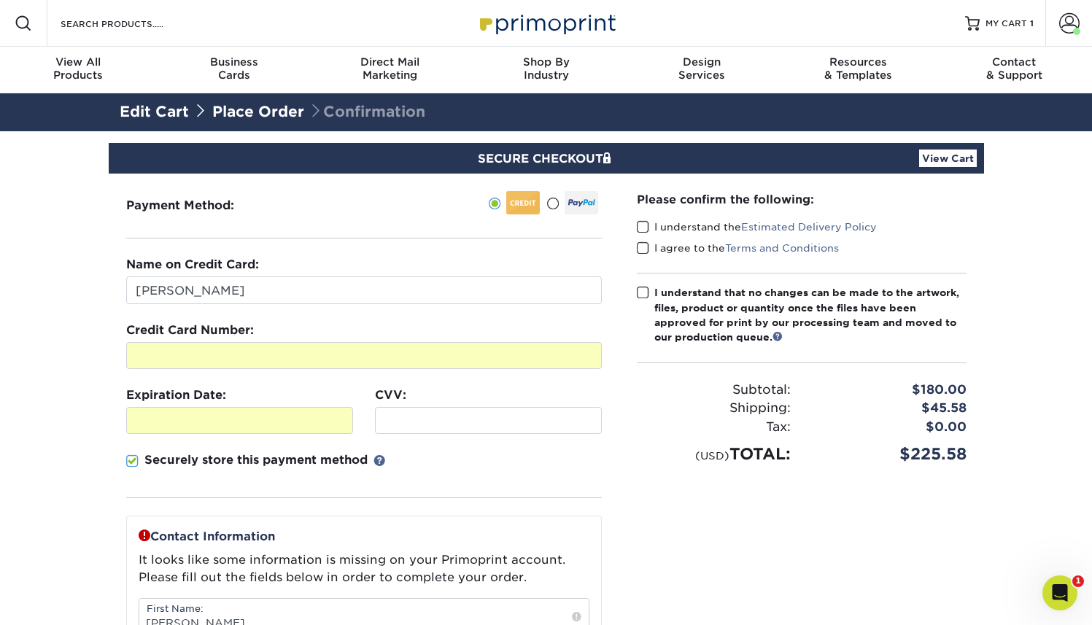
click at [641, 223] on span at bounding box center [643, 227] width 12 height 14
click at [0, 0] on input "I understand the Estimated Delivery Policy" at bounding box center [0, 0] width 0 height 0
click at [642, 248] on span at bounding box center [643, 248] width 12 height 14
click at [0, 0] on input "I agree to the Terms and Conditions" at bounding box center [0, 0] width 0 height 0
click at [643, 293] on span at bounding box center [643, 293] width 12 height 14
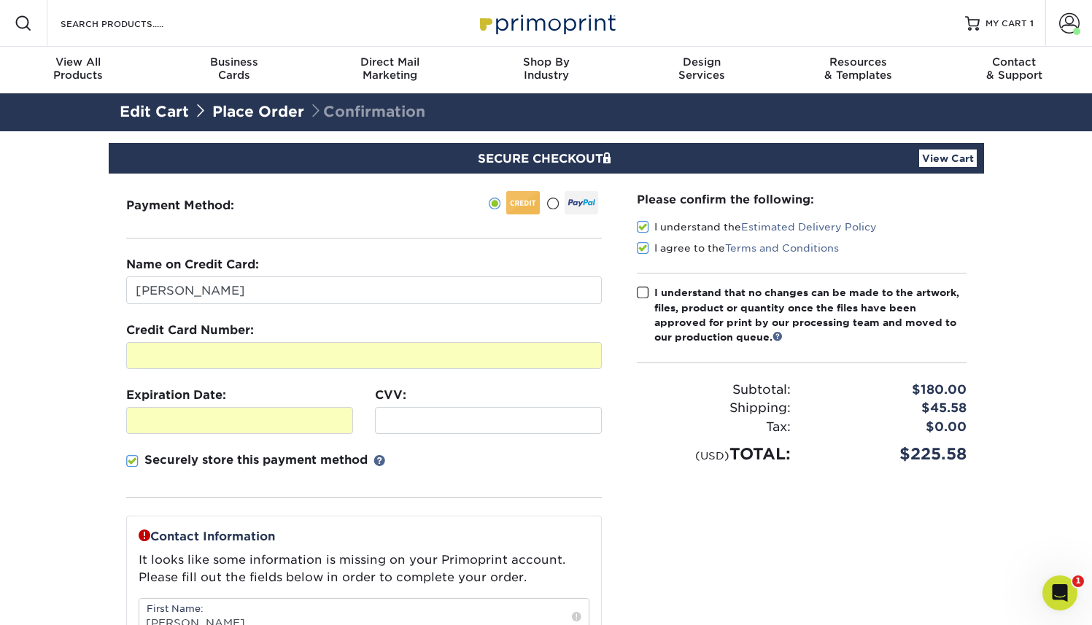
click at [0, 0] on input "I understand that no changes can be made to the artwork, files, product or quan…" at bounding box center [0, 0] width 0 height 0
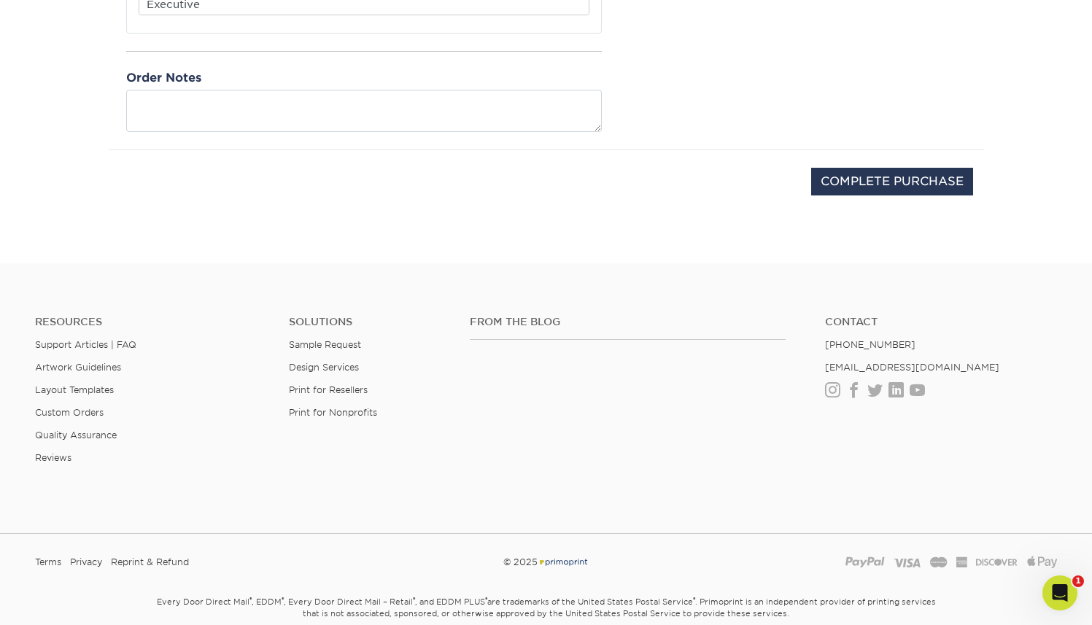
scroll to position [786, 0]
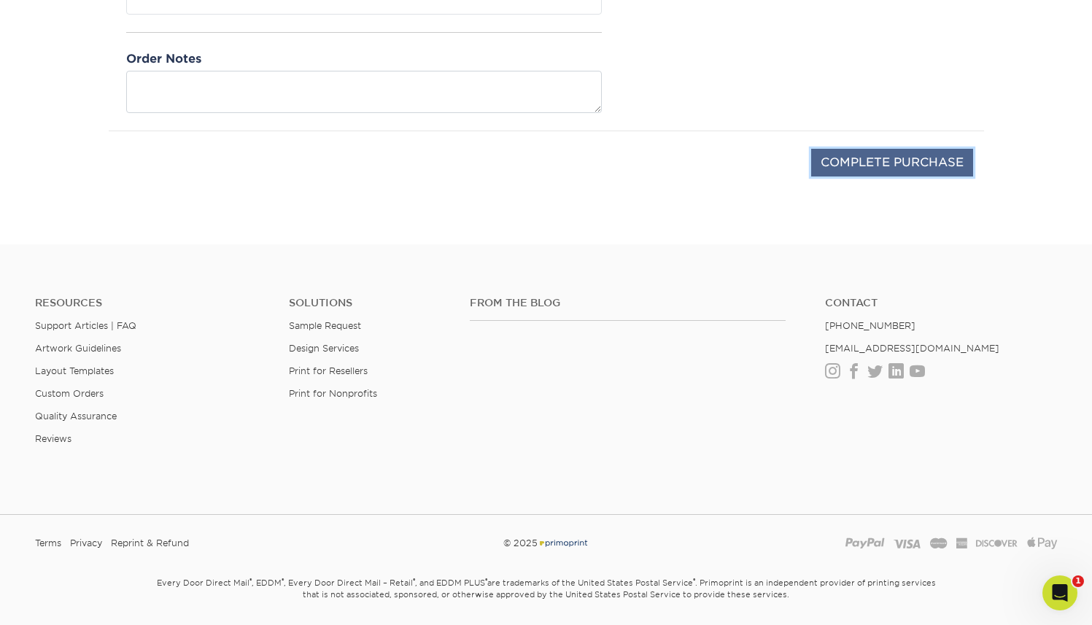
click at [924, 166] on input "COMPLETE PURCHASE" at bounding box center [892, 163] width 162 height 28
type input "PROCESSING, PLEASE WAIT..."
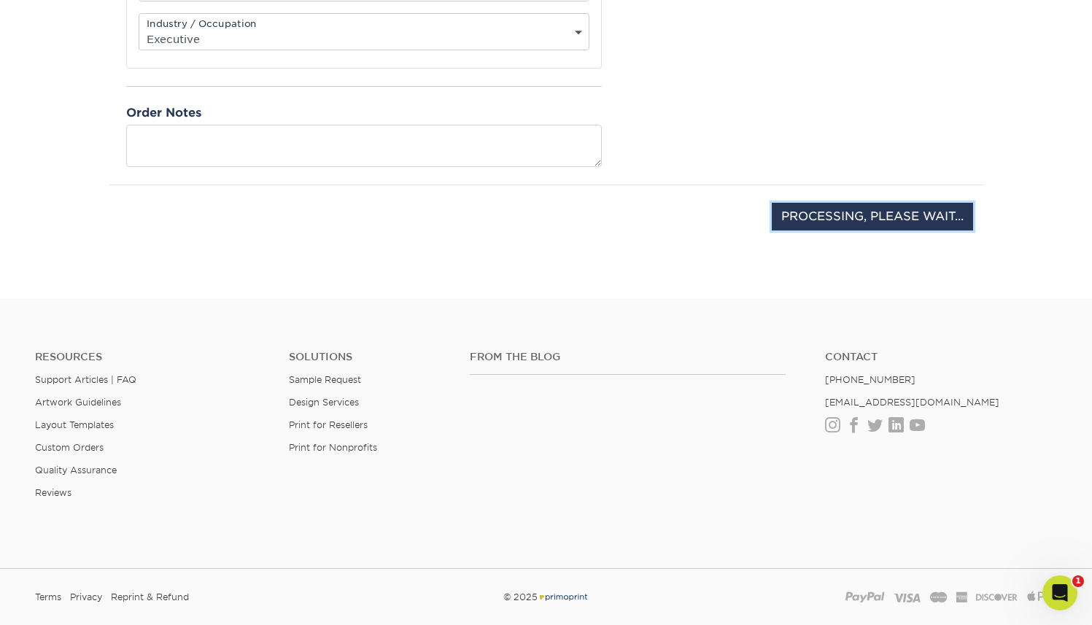
scroll to position [725, 0]
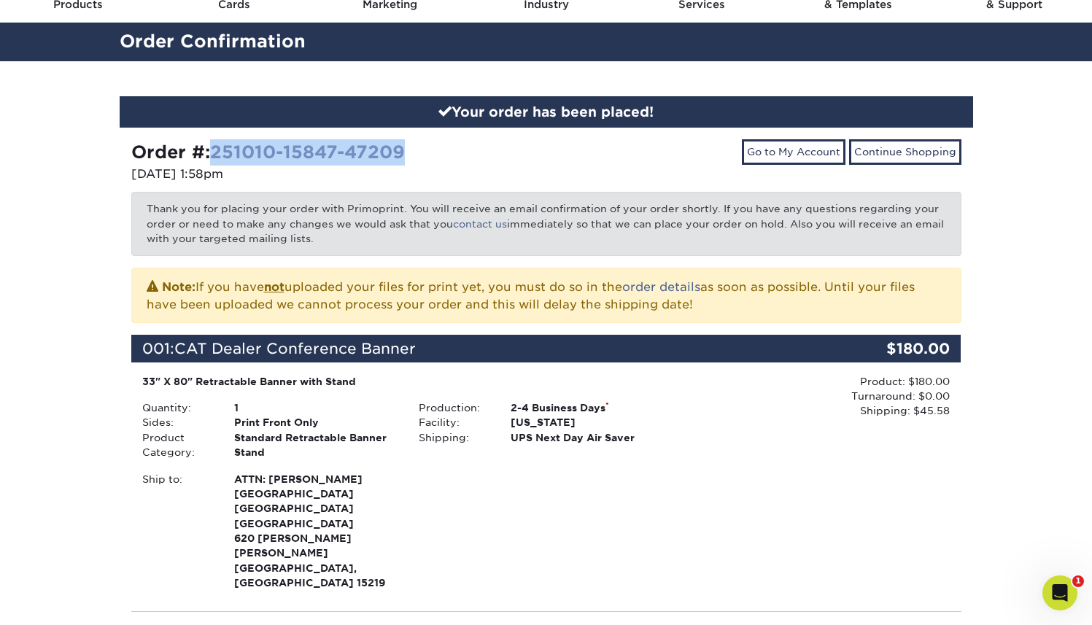
drag, startPoint x: 420, startPoint y: 150, endPoint x: 218, endPoint y: 155, distance: 201.4
click at [218, 155] on div "Order #: 251010-15847-47209" at bounding box center [333, 152] width 404 height 26
copy link "251010-15847-47209"
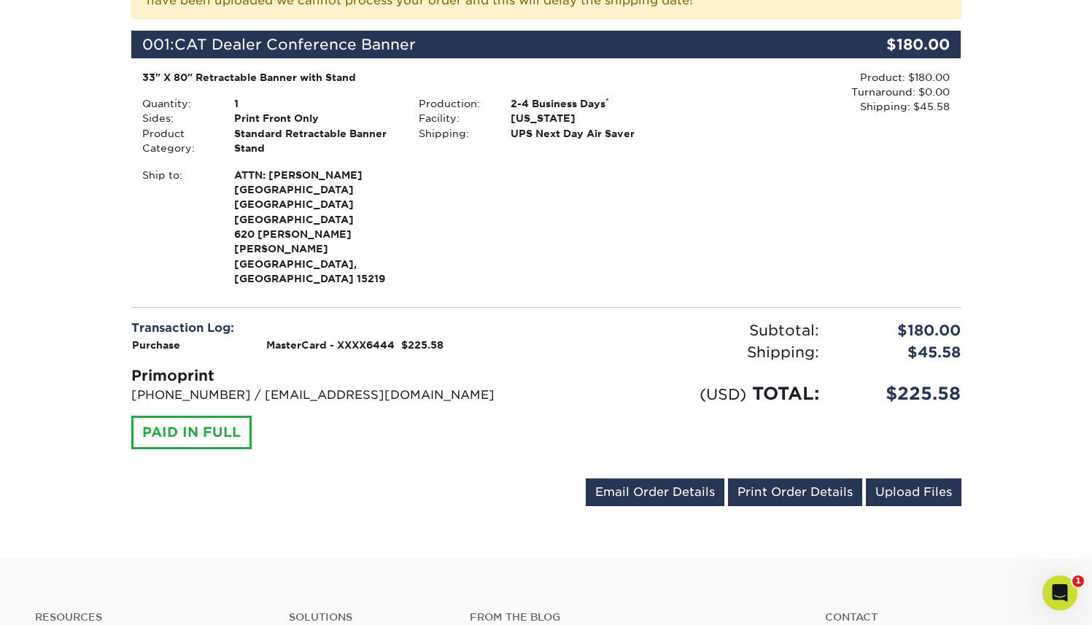
scroll to position [272, 0]
